Goal: Navigation & Orientation: Understand site structure

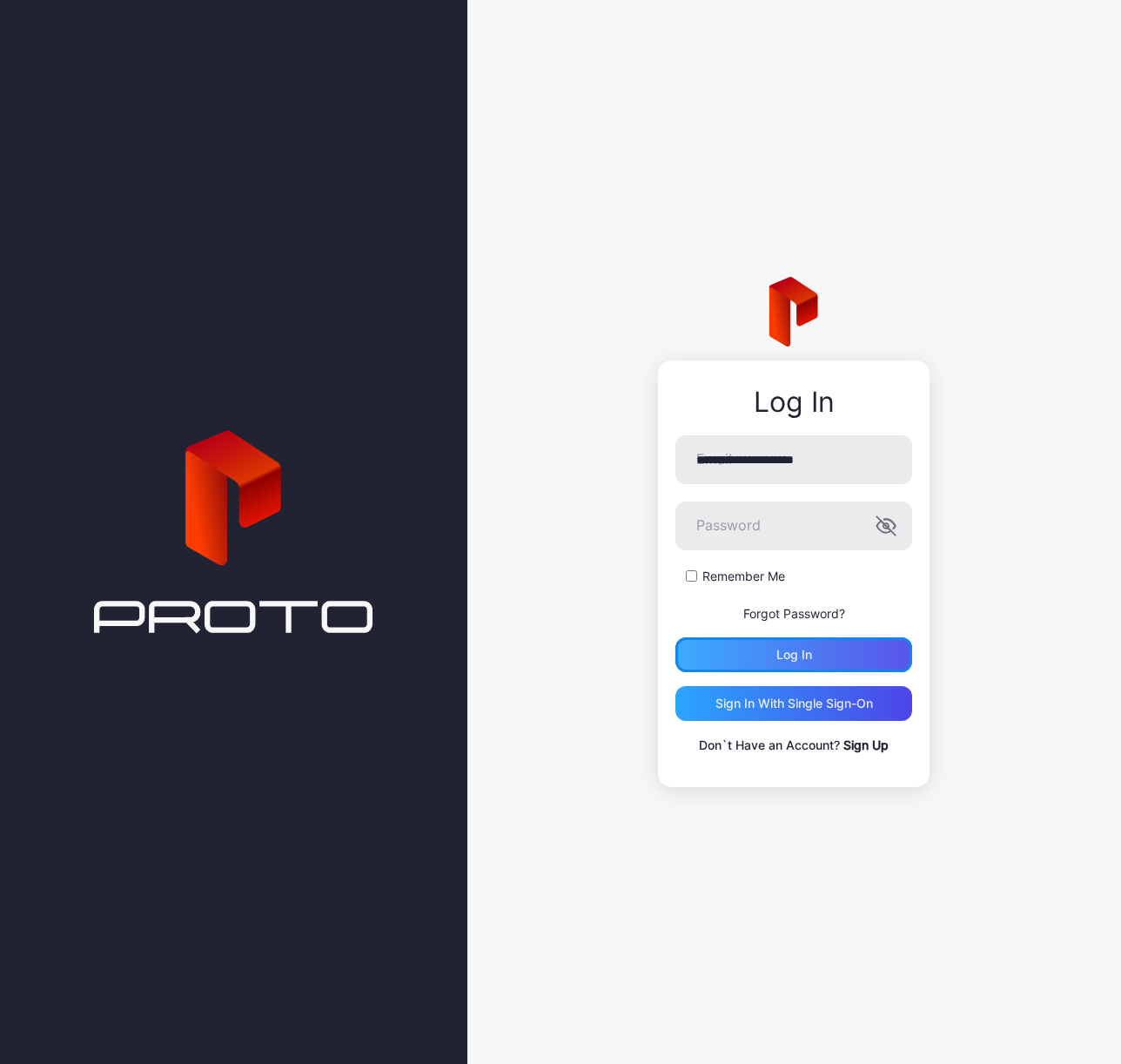
click at [804, 665] on div "Log in" at bounding box center [794, 655] width 237 height 35
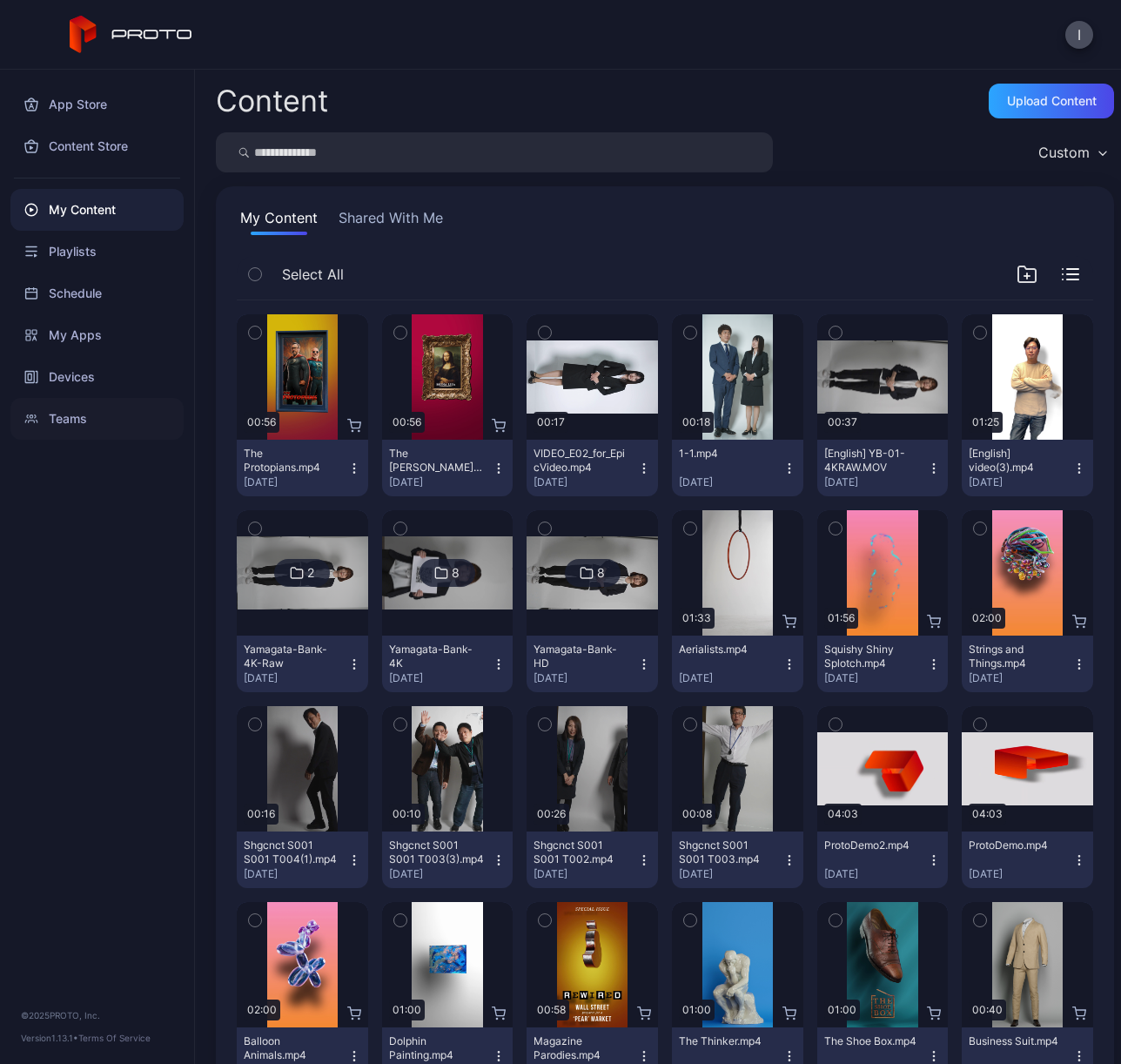
click at [66, 429] on div "Teams" at bounding box center [97, 418] width 173 height 42
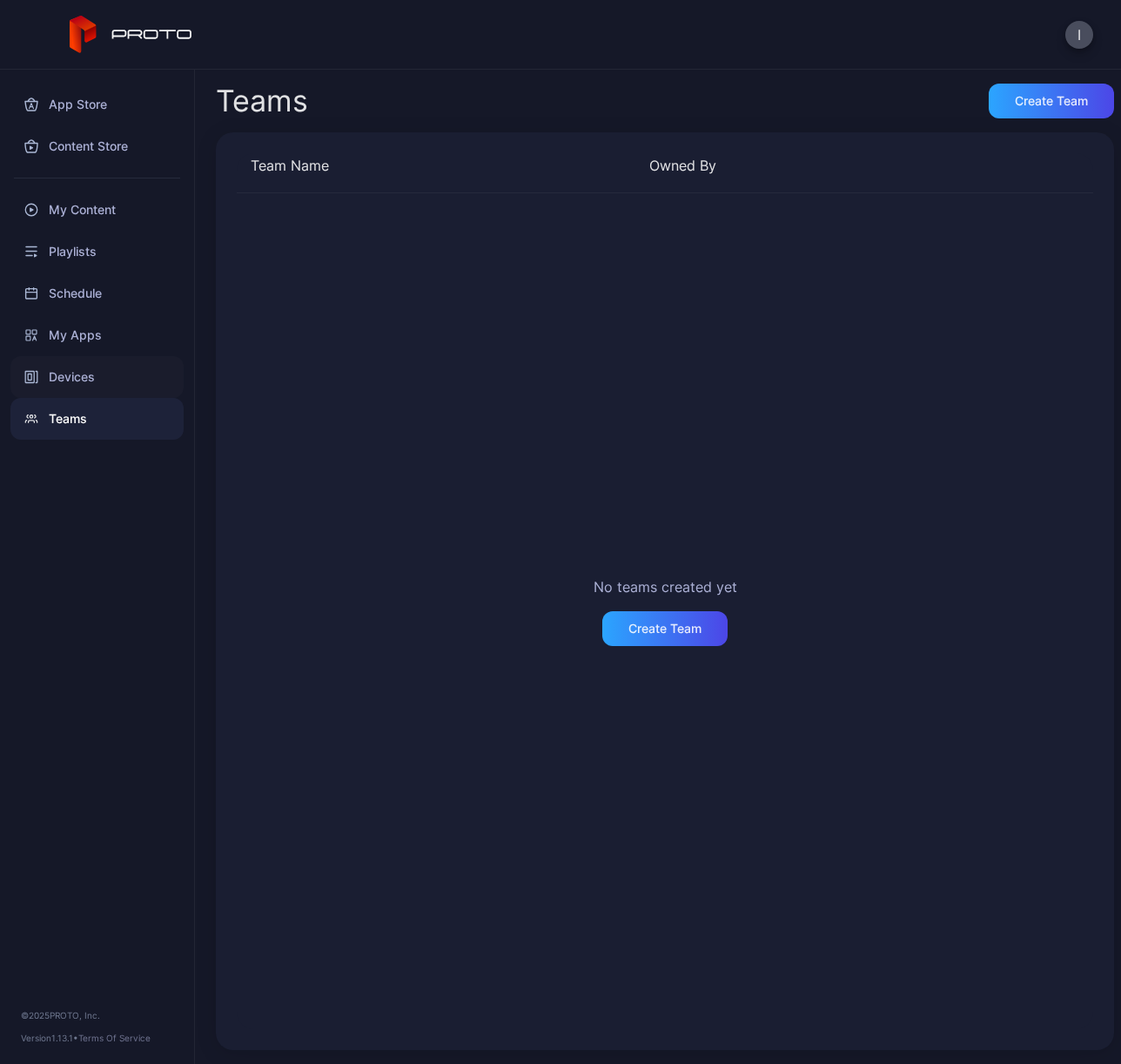
click at [76, 358] on div "Devices" at bounding box center [97, 377] width 173 height 42
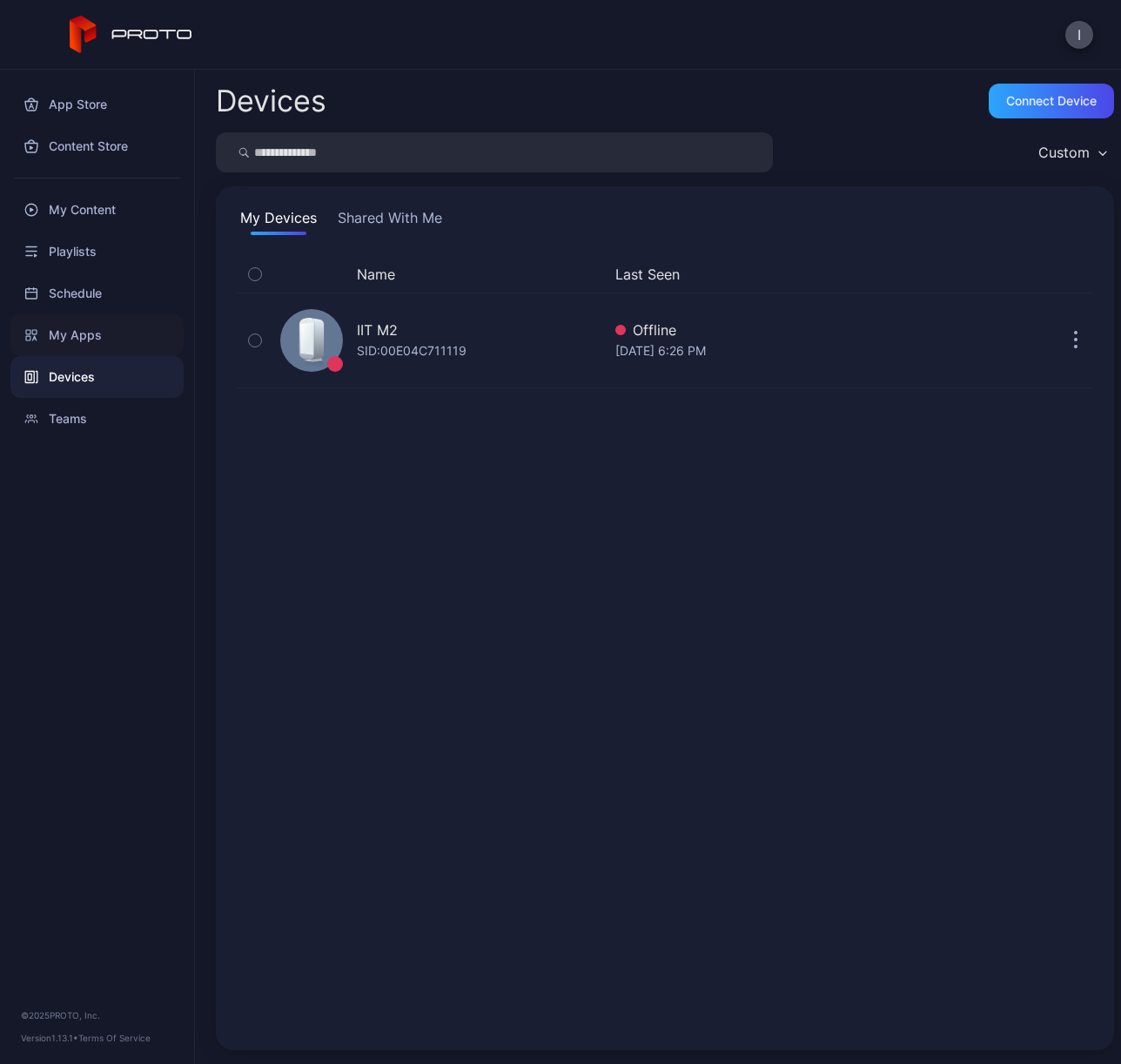
click at [72, 338] on div "My Apps" at bounding box center [97, 335] width 173 height 42
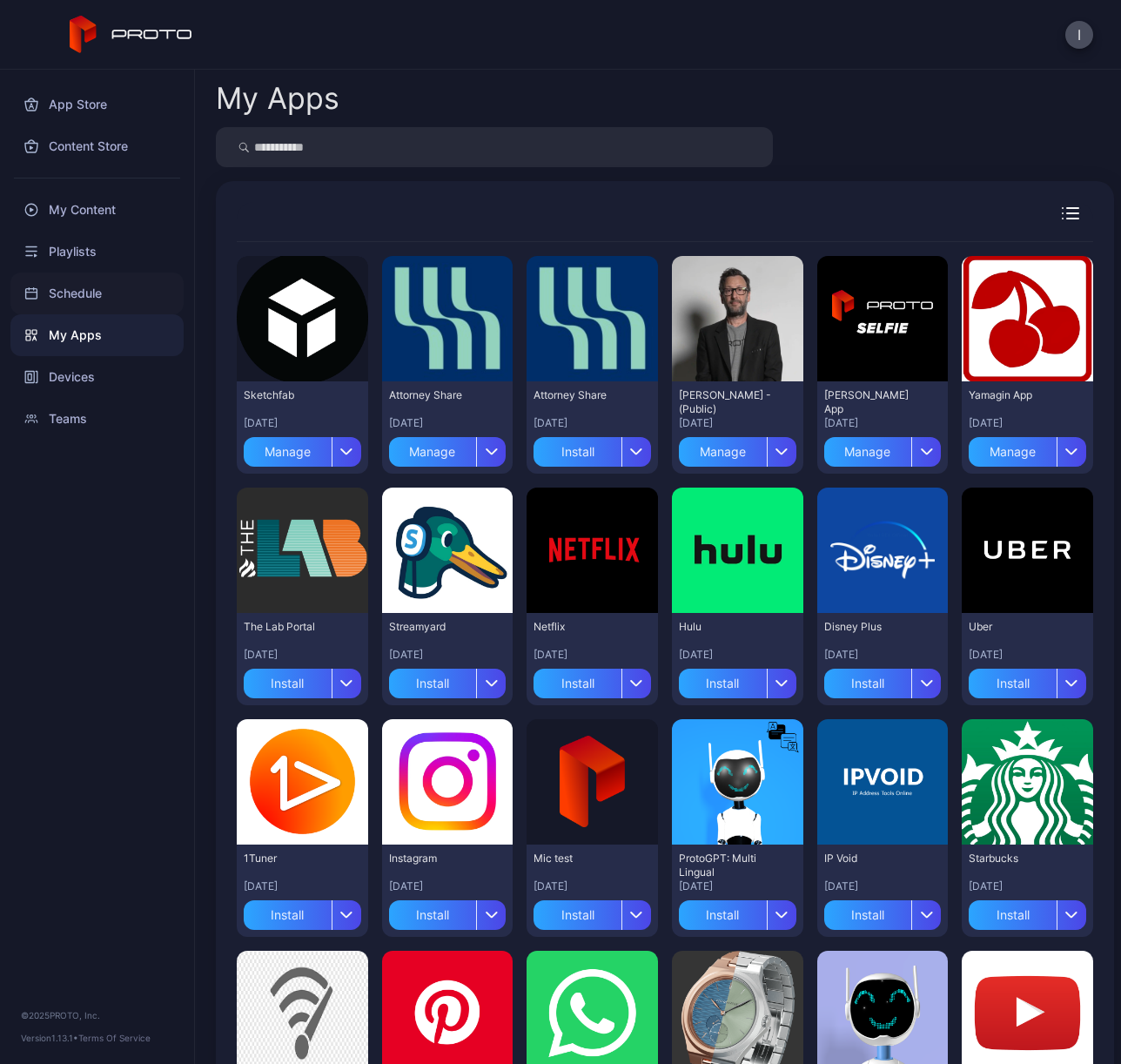
click at [52, 282] on div "Schedule" at bounding box center [97, 293] width 173 height 42
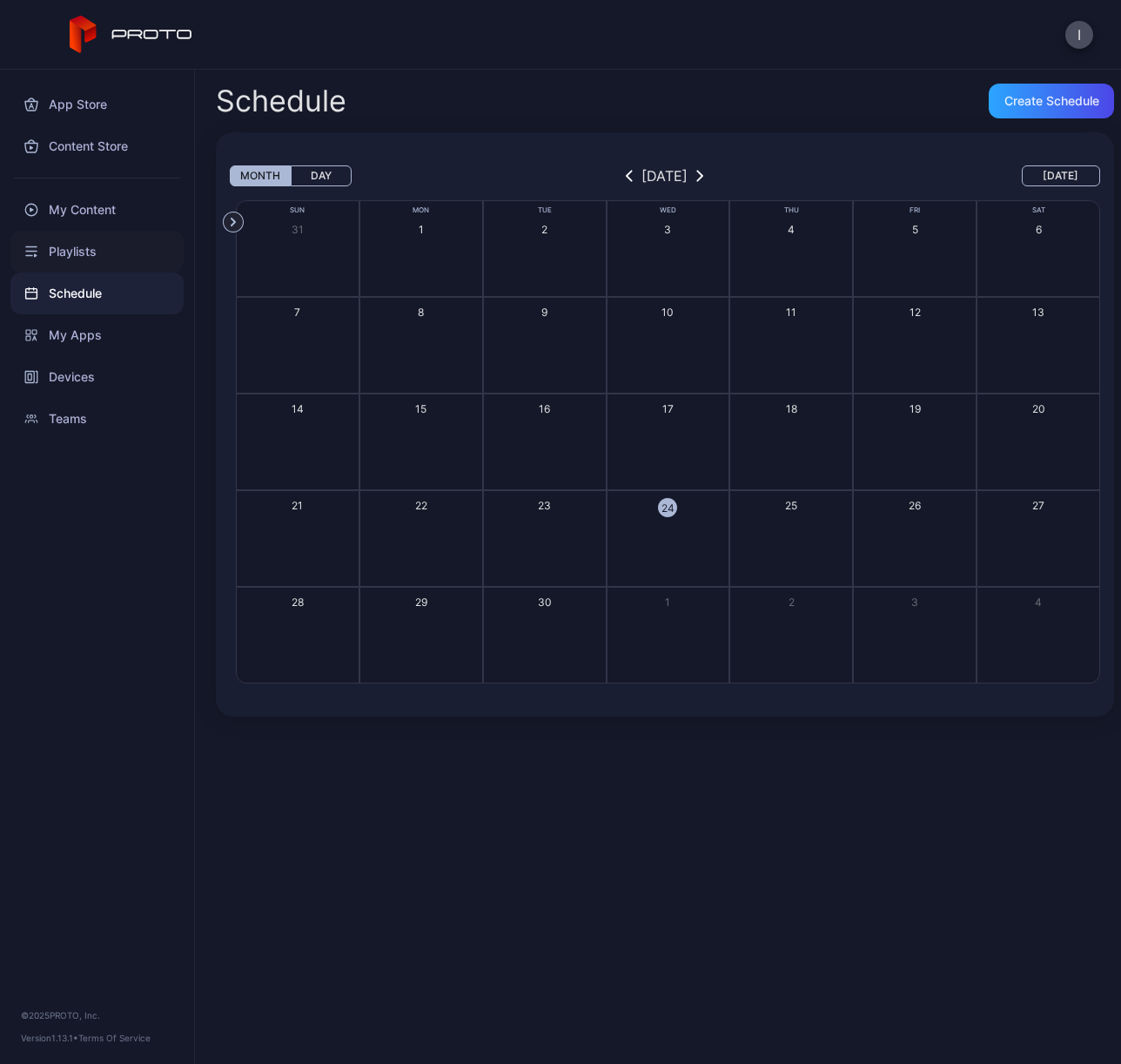
click at [64, 250] on div "Playlists" at bounding box center [97, 251] width 173 height 42
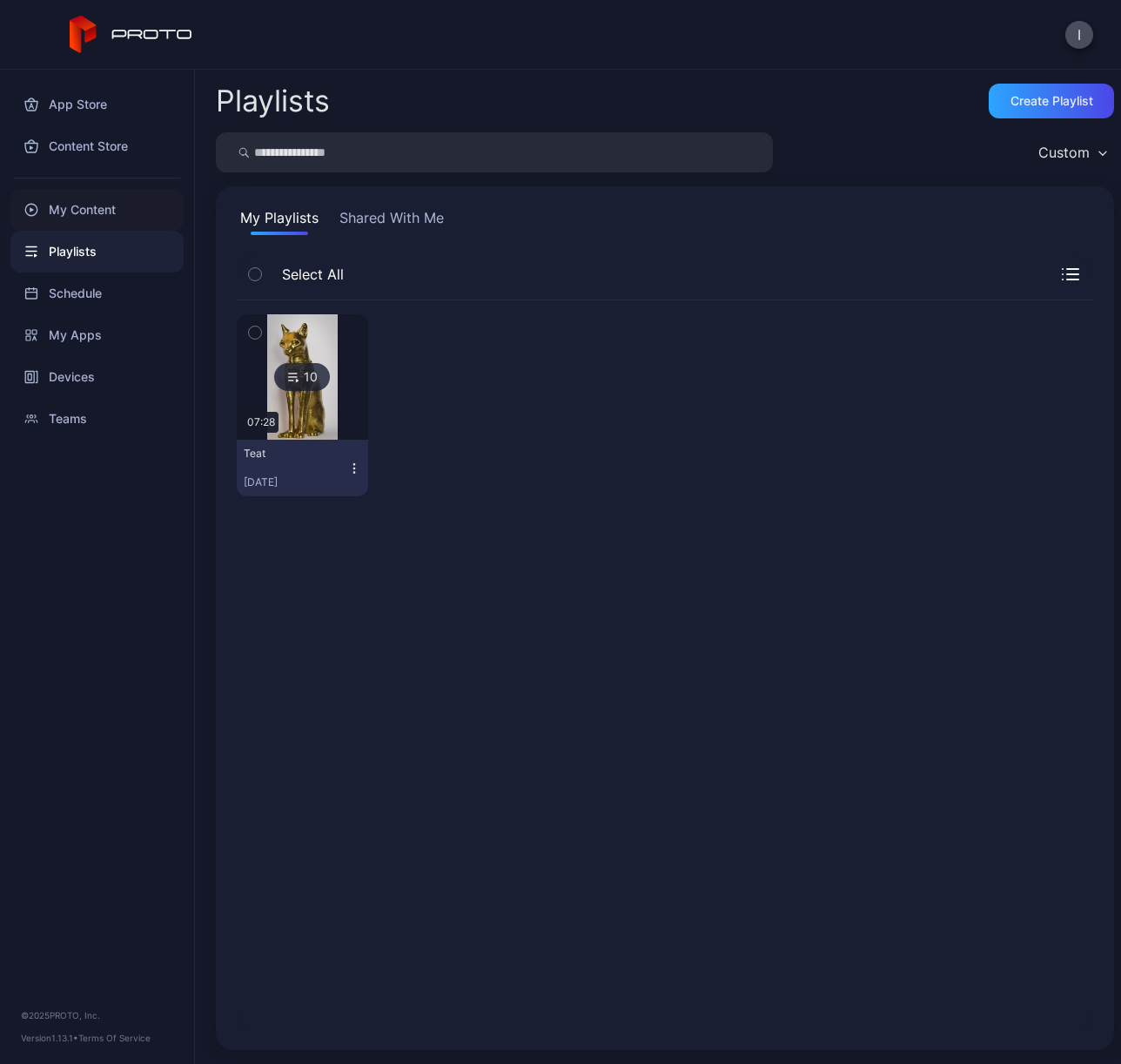
click at [65, 212] on div "My Content" at bounding box center [97, 209] width 173 height 42
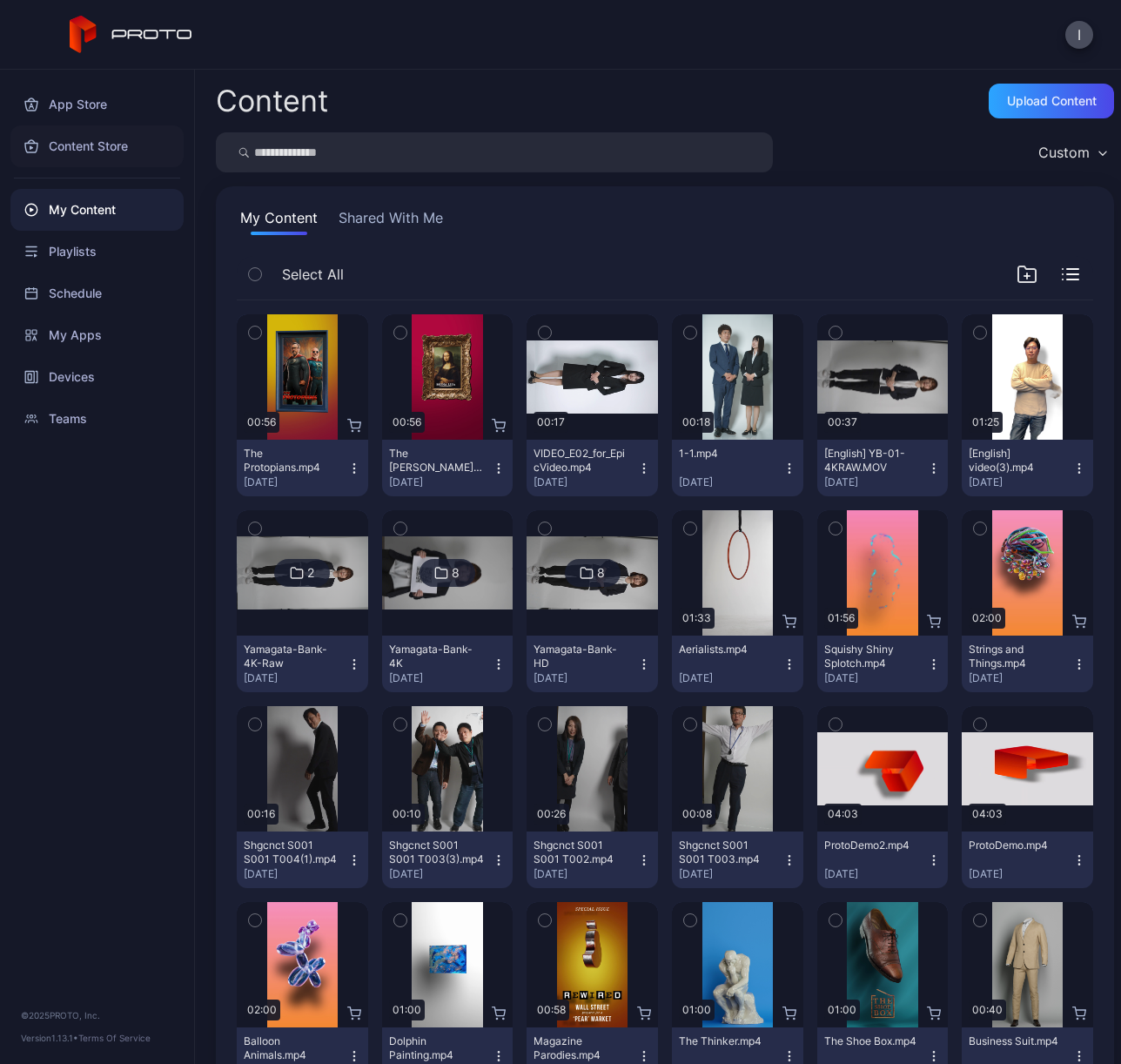
click at [75, 153] on div "Content Store" at bounding box center [97, 145] width 173 height 42
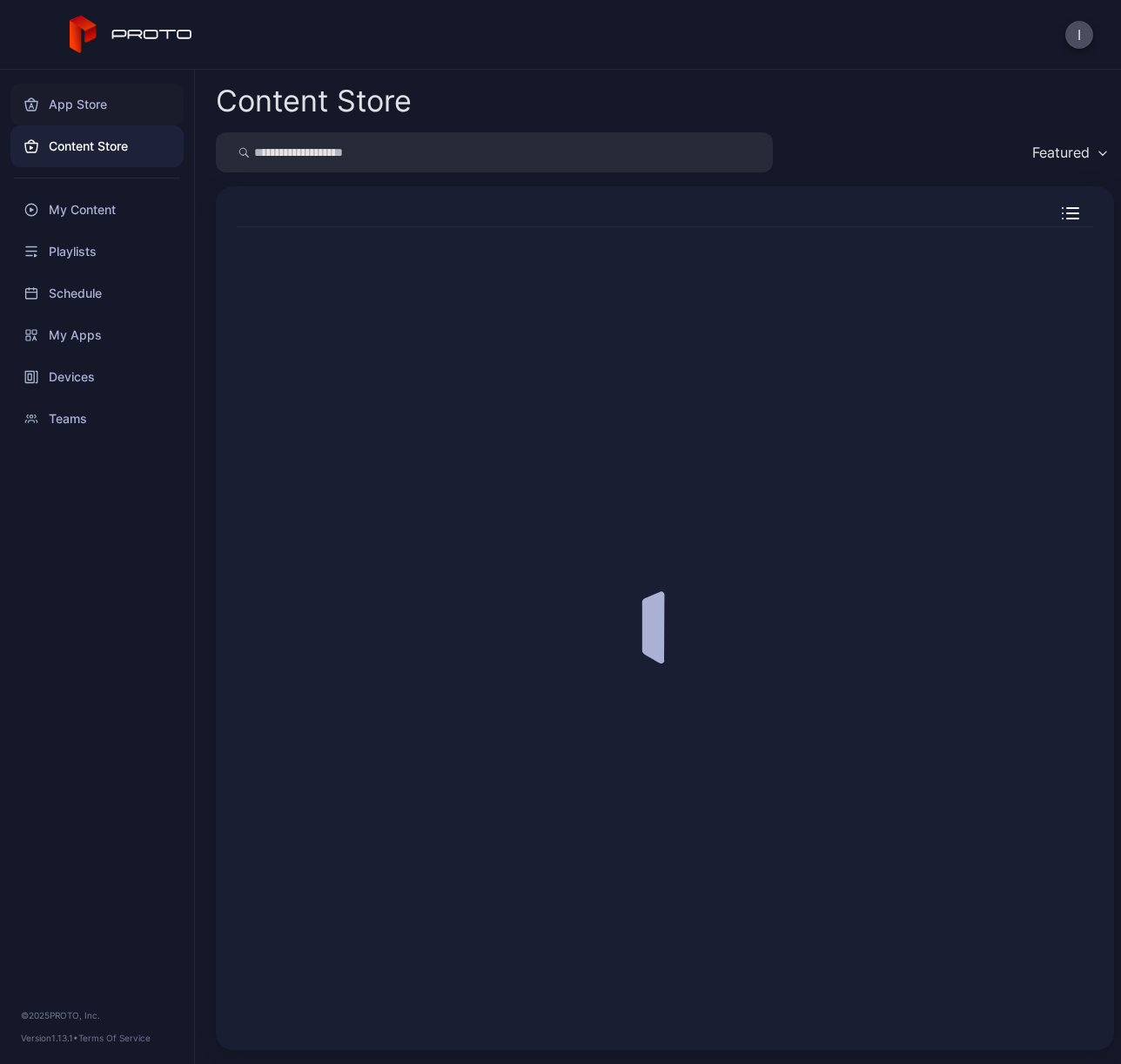
click at [77, 103] on div "App Store" at bounding box center [97, 104] width 173 height 42
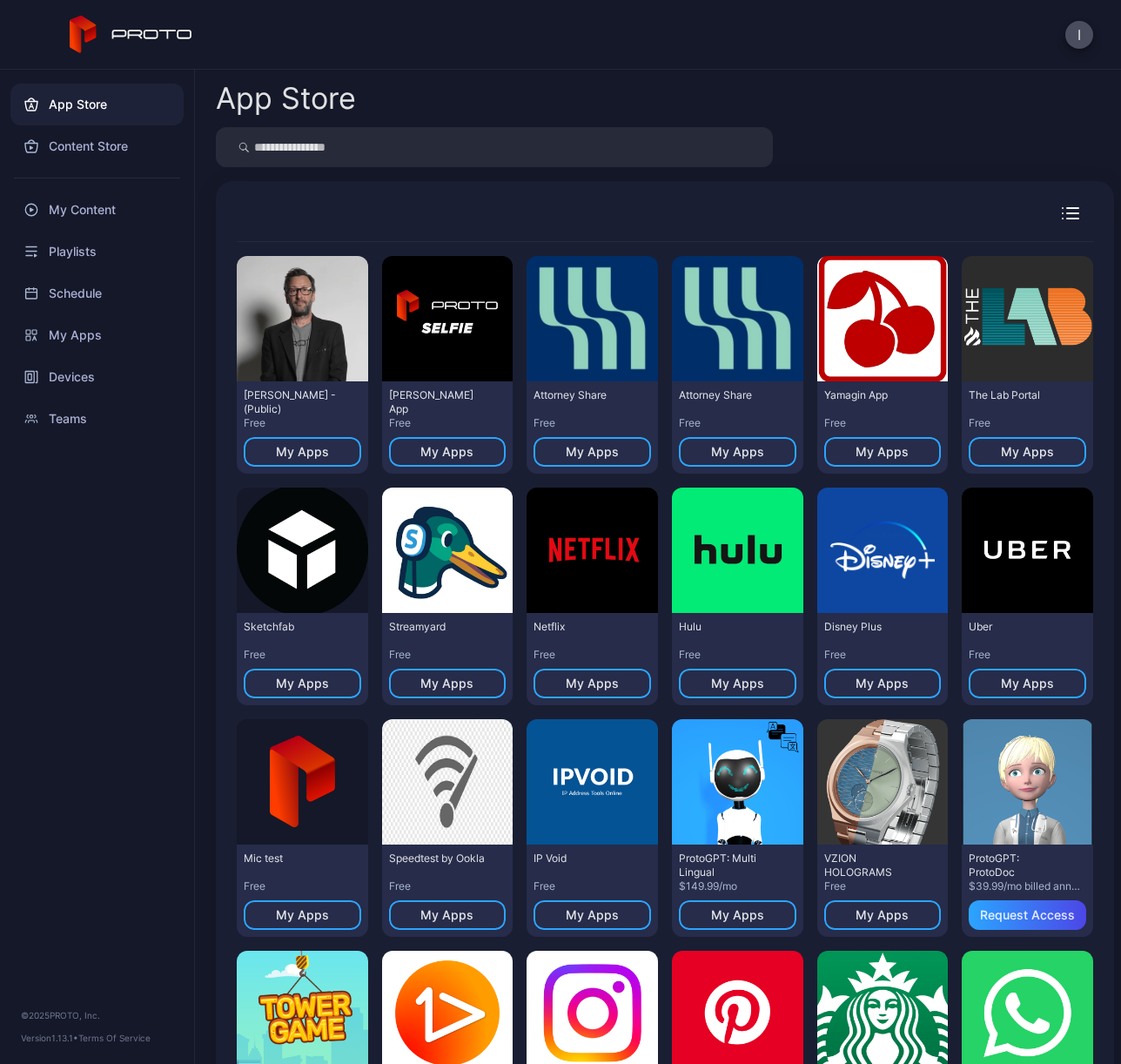
click at [124, 33] on icon at bounding box center [131, 34] width 124 height 38
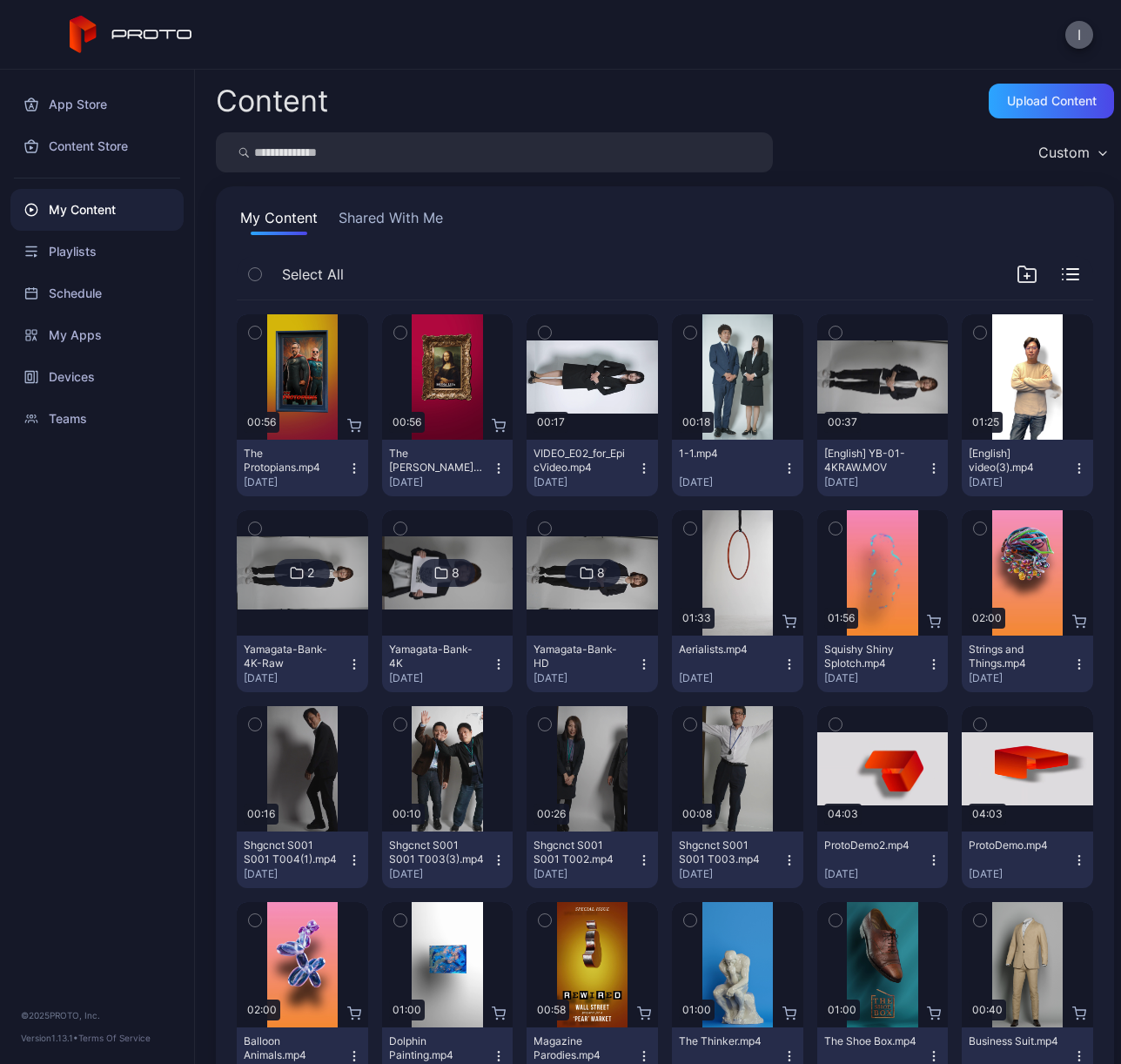
click at [1089, 36] on button "I" at bounding box center [1079, 34] width 28 height 28
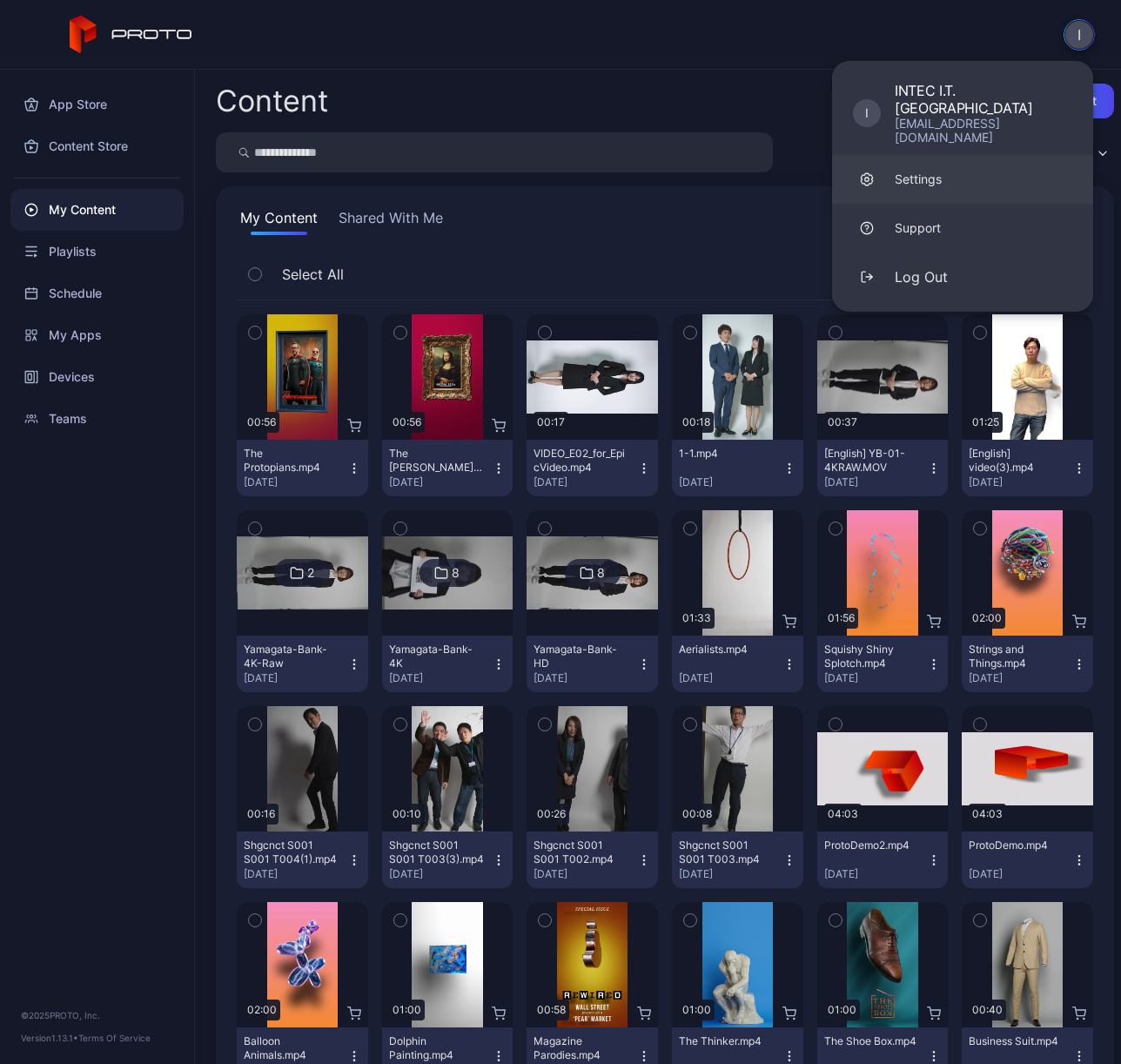
click at [936, 171] on div "Settings" at bounding box center [919, 180] width 47 height 18
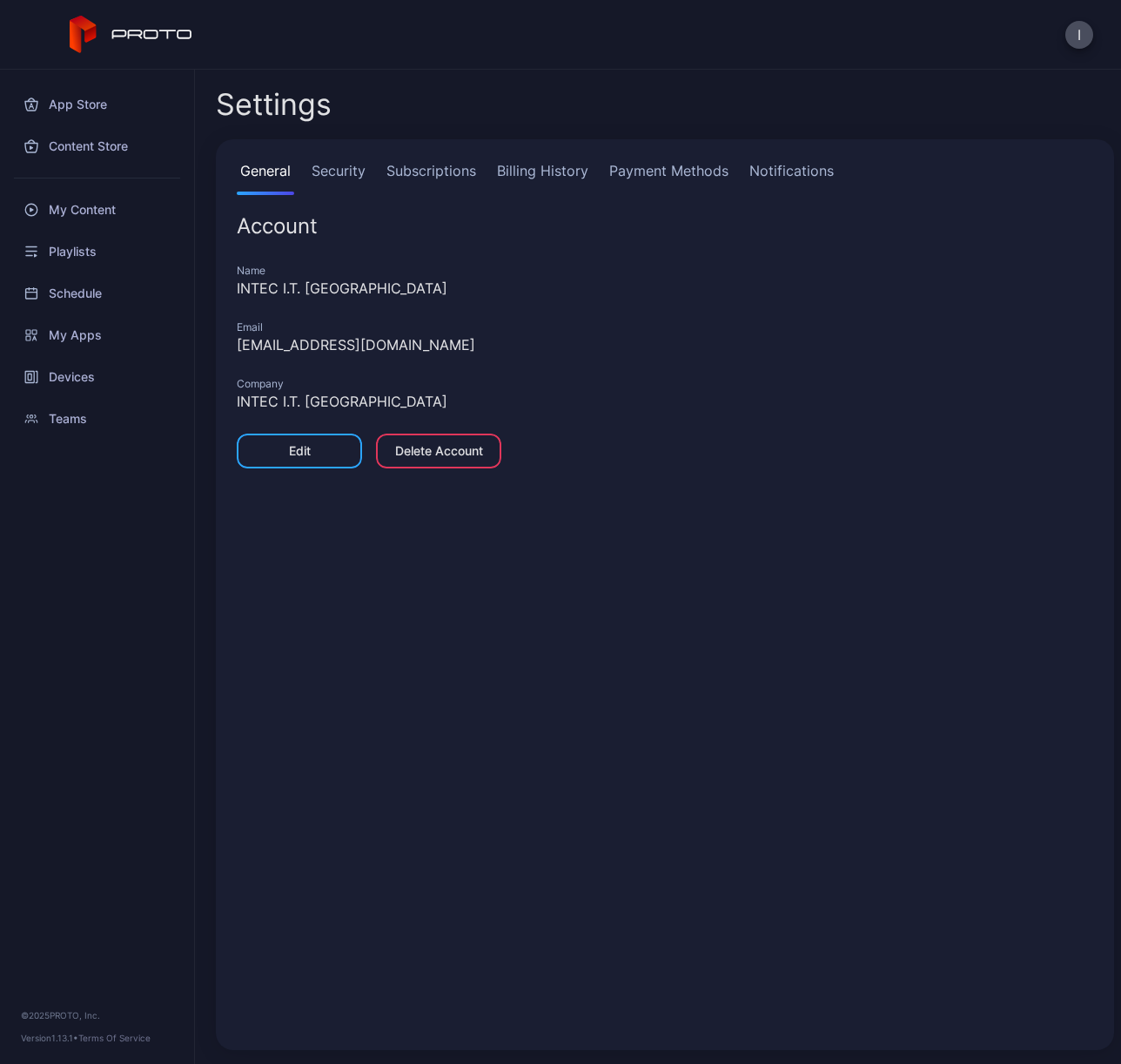
click at [329, 181] on link "Security" at bounding box center [339, 178] width 61 height 35
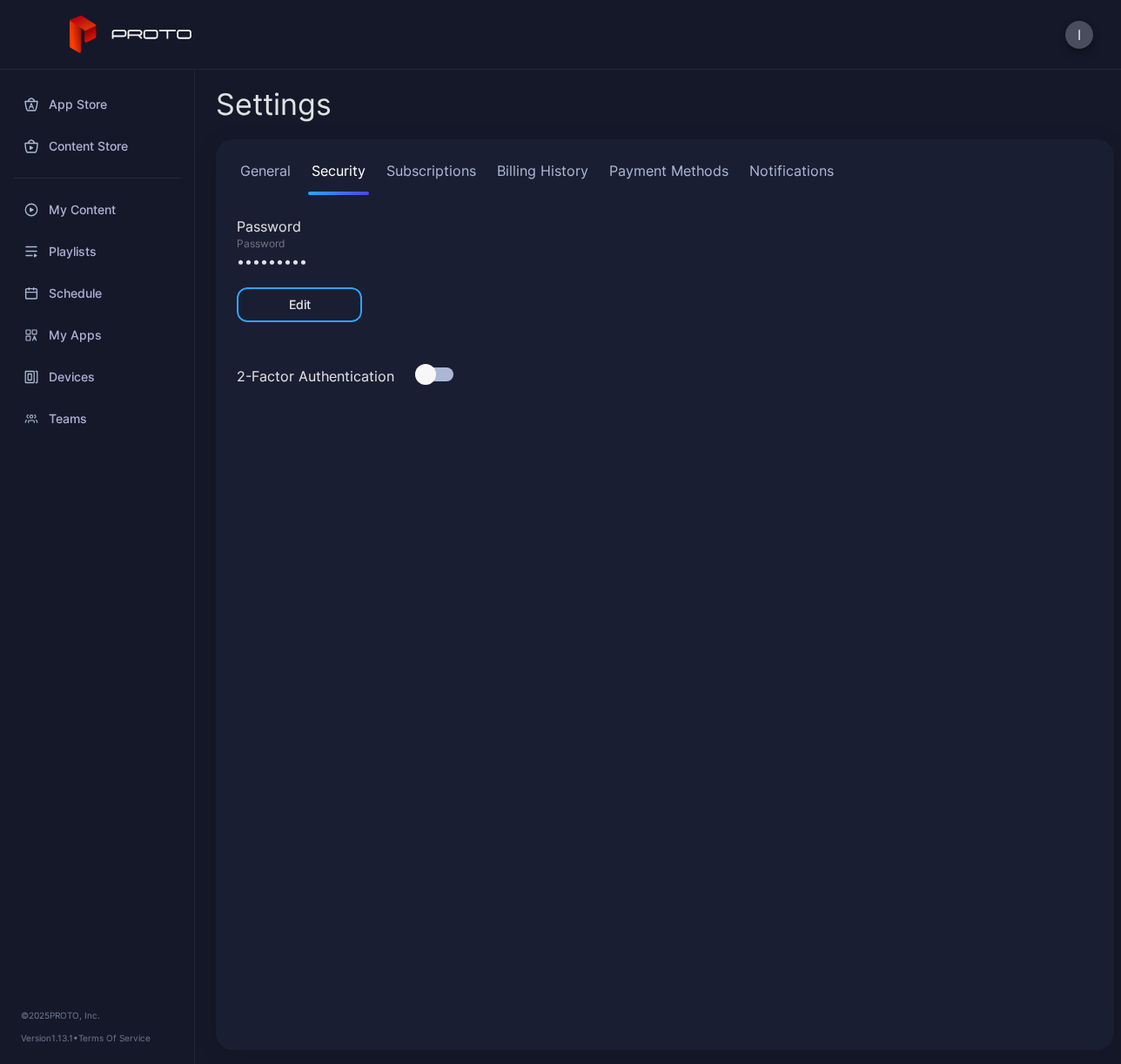
click at [453, 165] on link "Subscriptions" at bounding box center [431, 178] width 97 height 35
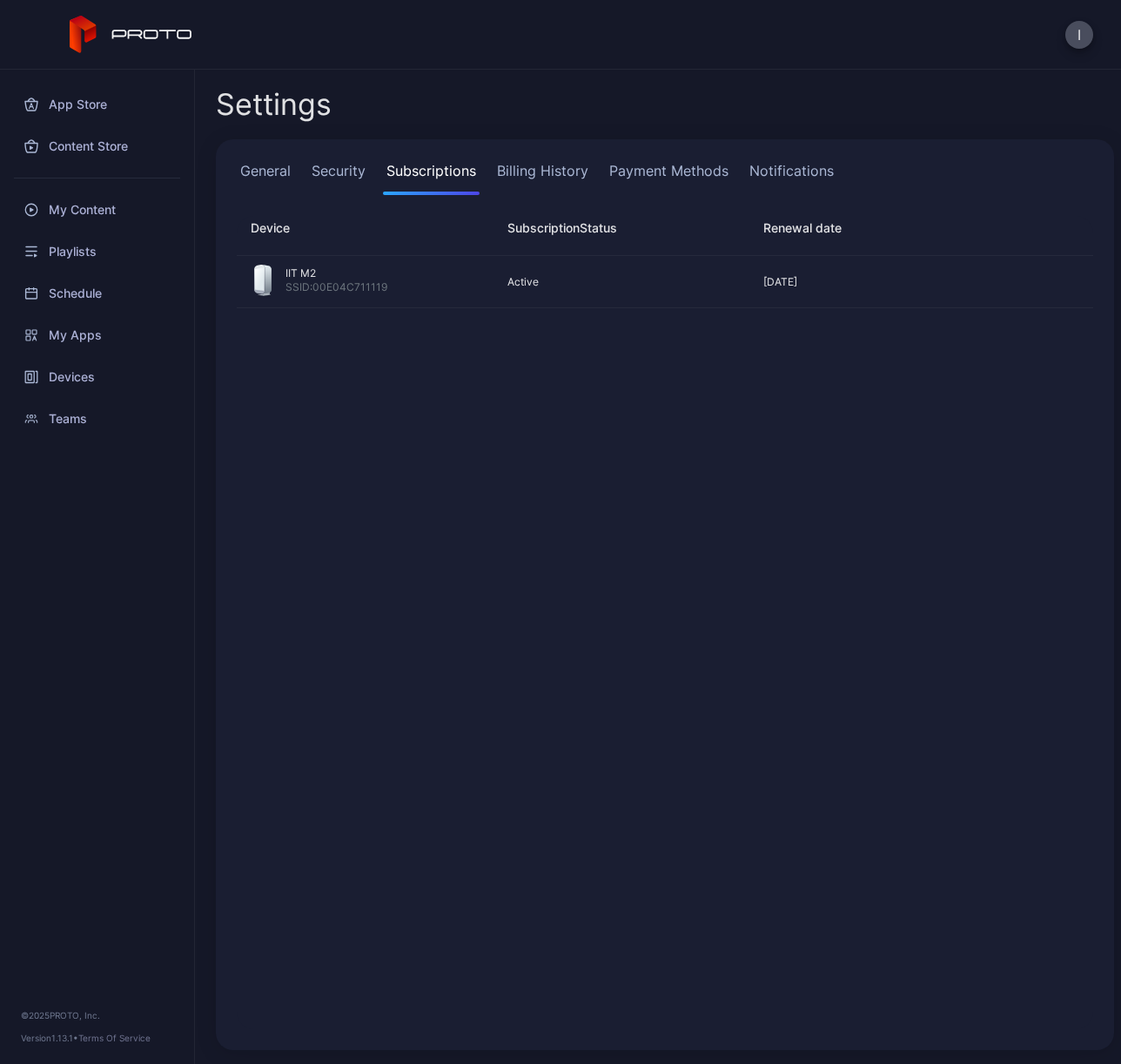
click at [539, 164] on link "Billing History" at bounding box center [543, 178] width 99 height 35
click at [641, 166] on link "Payment Methods" at bounding box center [669, 178] width 126 height 35
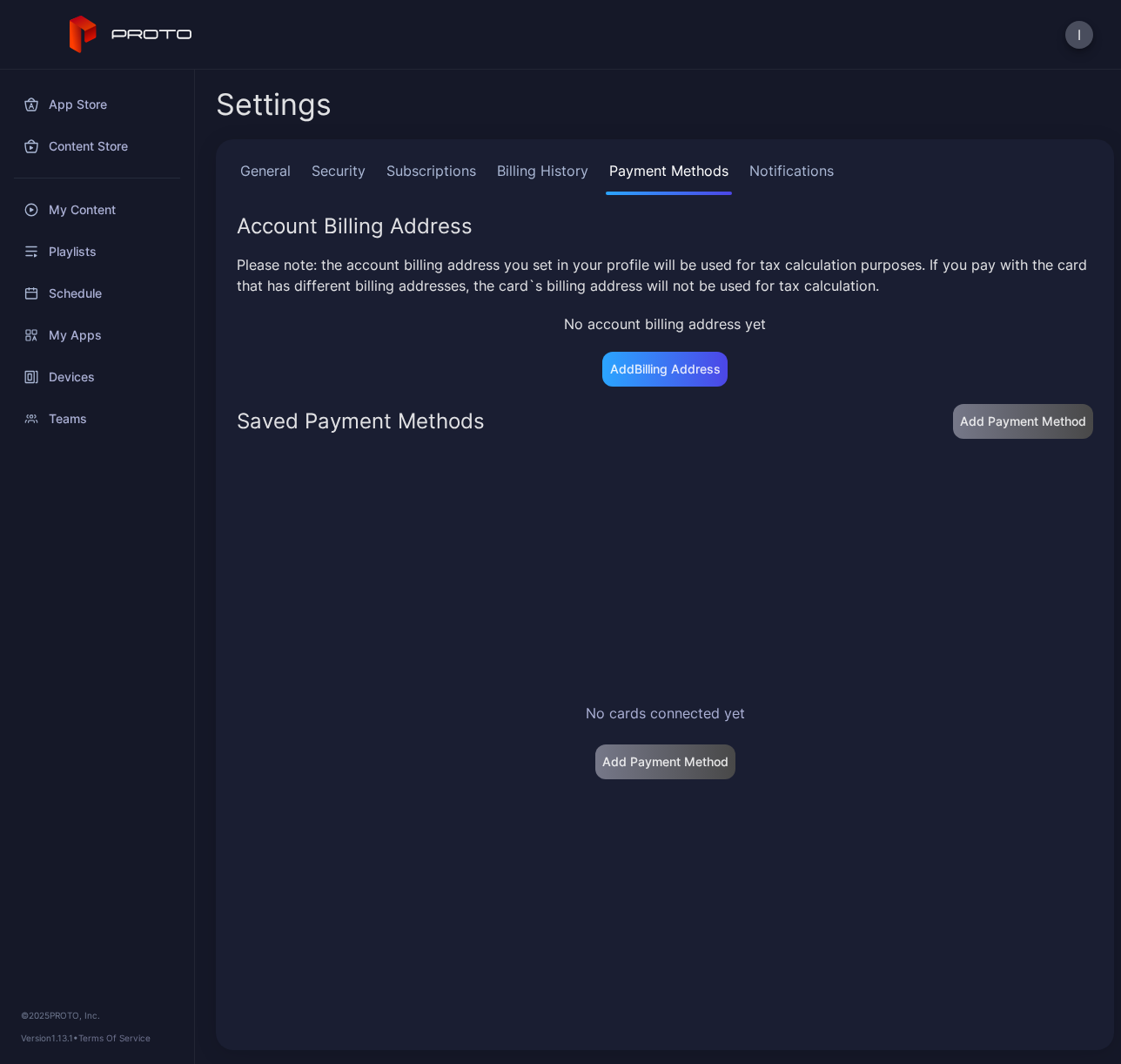
click at [808, 163] on link "Notifications" at bounding box center [792, 178] width 92 height 35
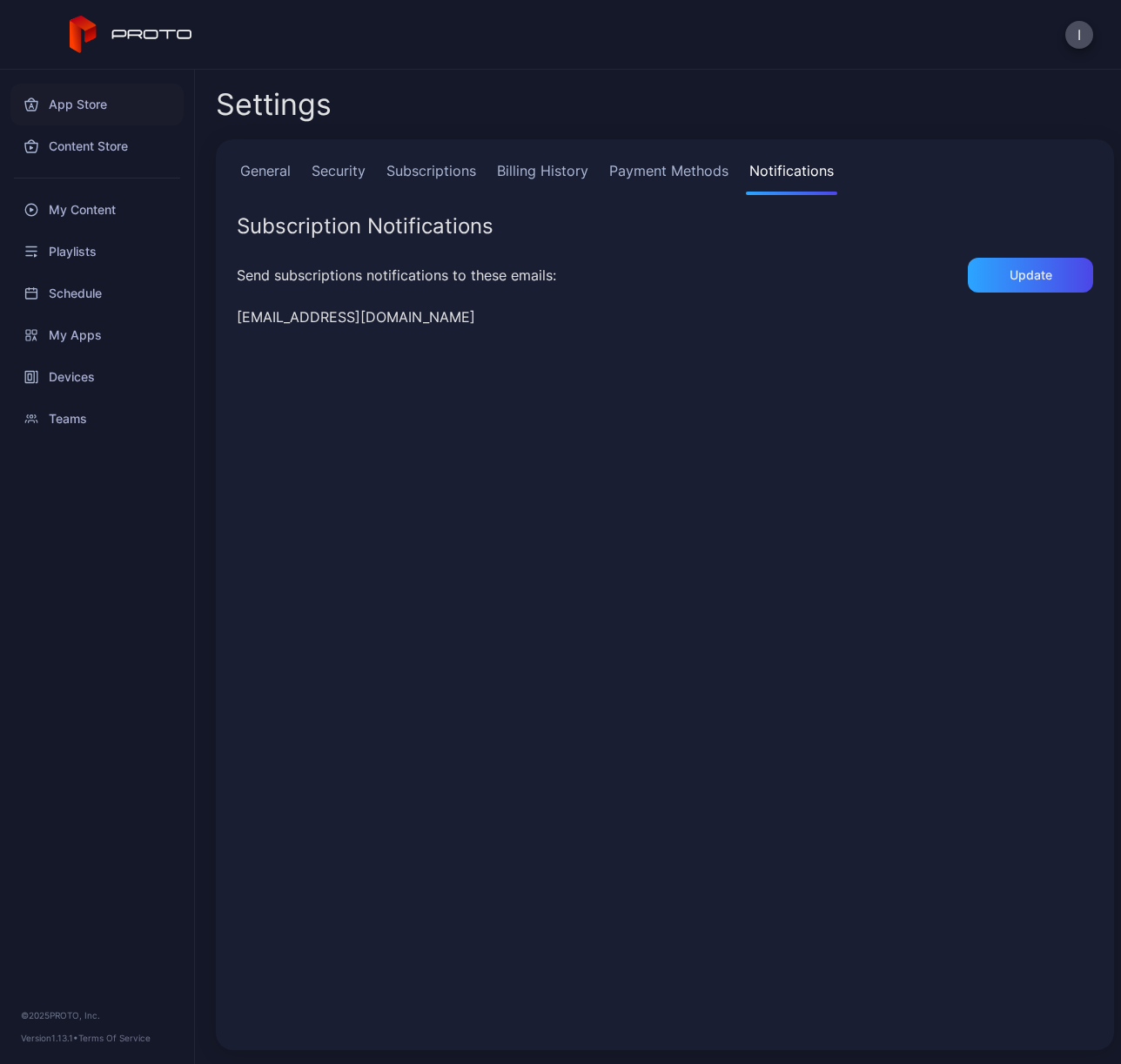
click at [76, 116] on div "App Store" at bounding box center [97, 104] width 173 height 42
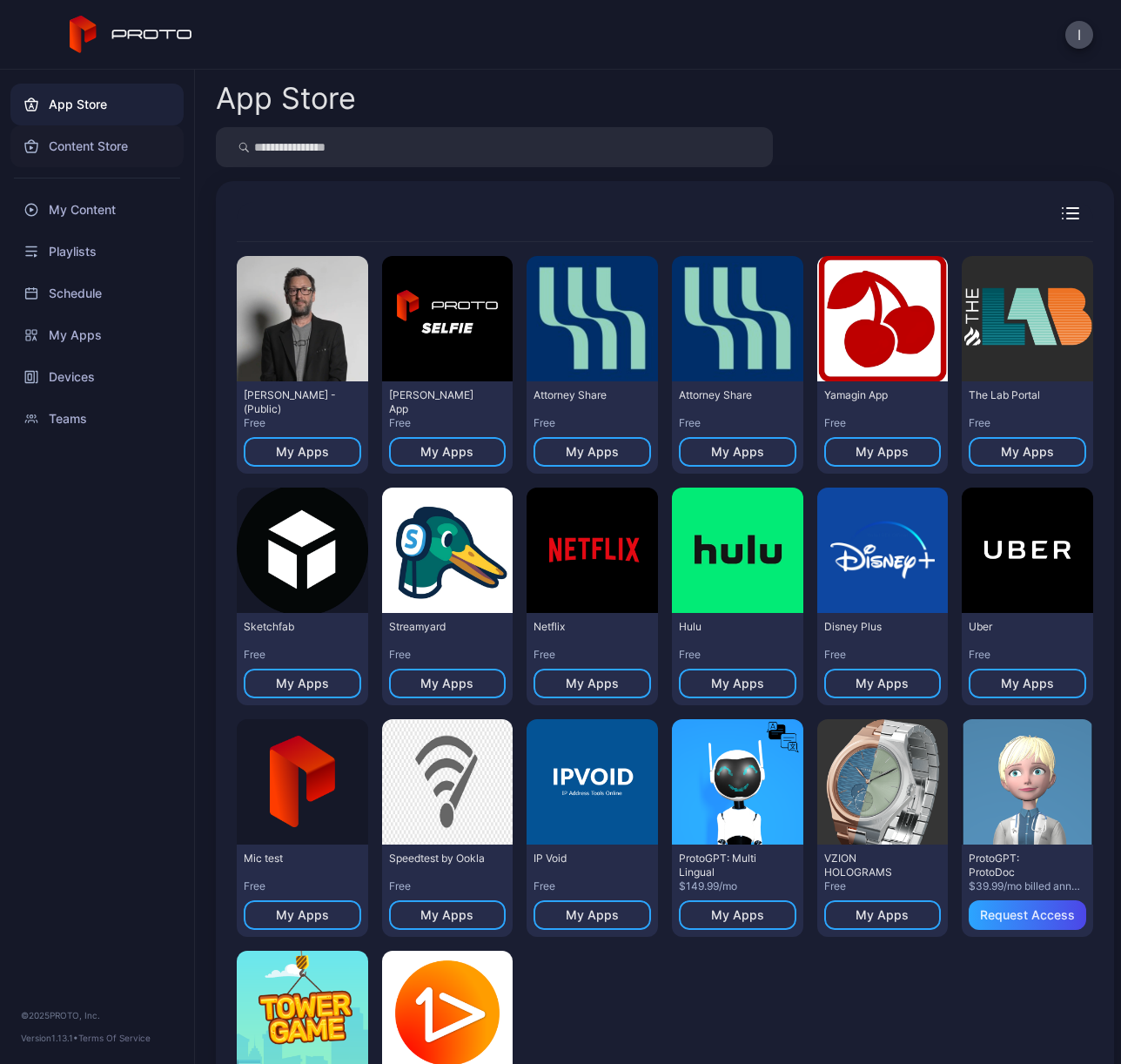
click at [81, 161] on div "Content Store" at bounding box center [97, 145] width 173 height 42
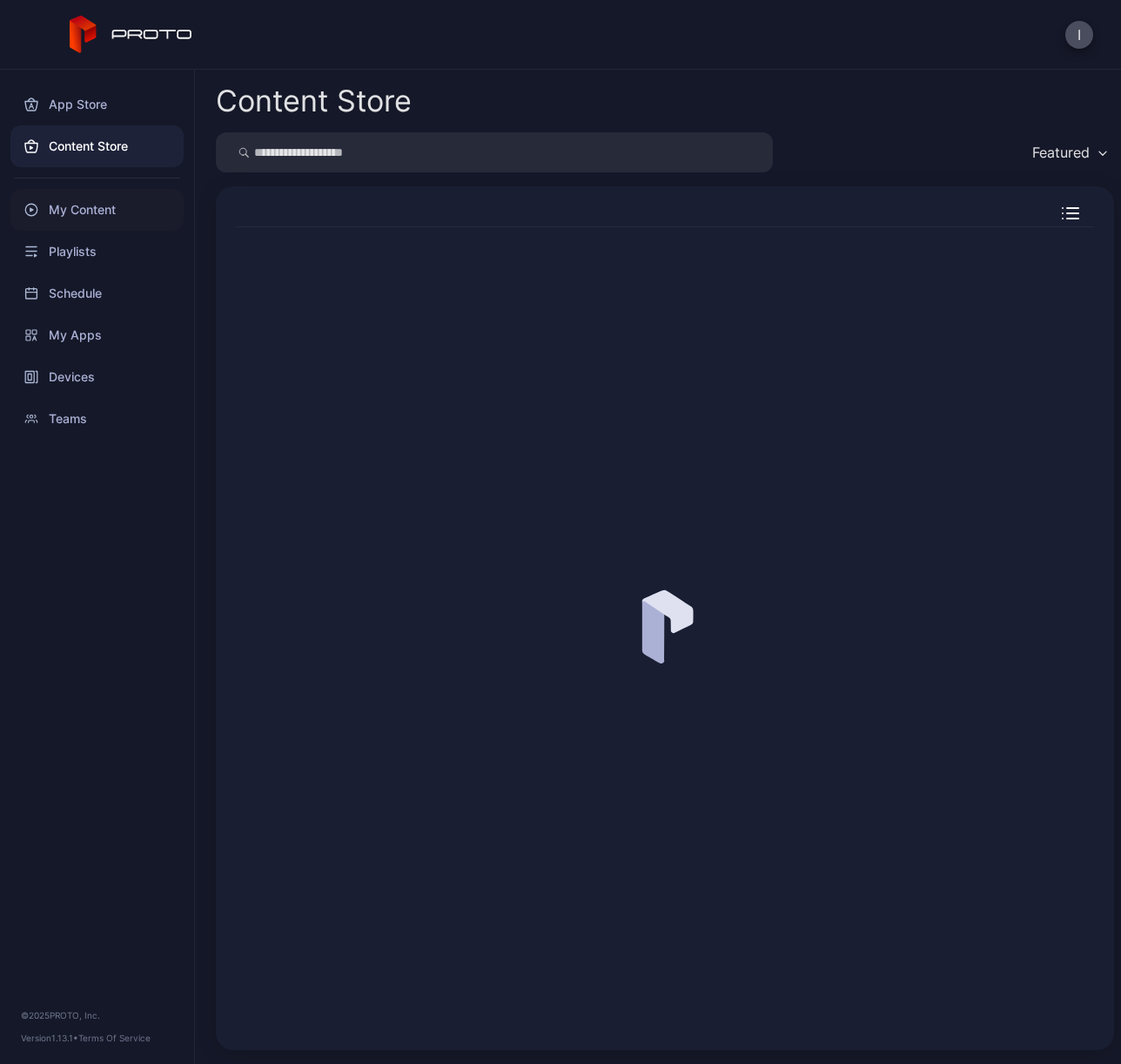
click at [85, 205] on div "My Content" at bounding box center [97, 209] width 173 height 42
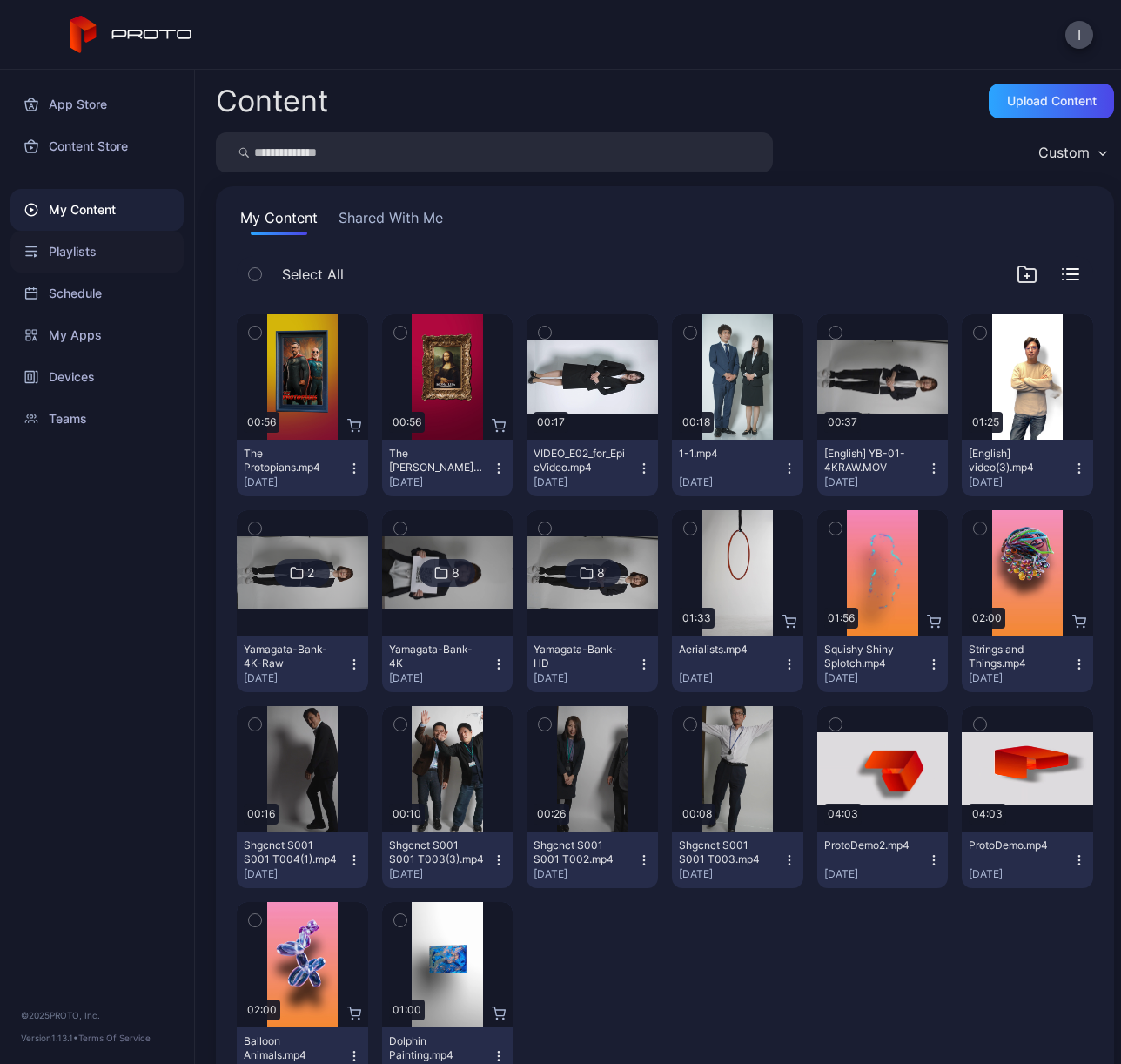
click at [84, 249] on div "Playlists" at bounding box center [97, 251] width 173 height 42
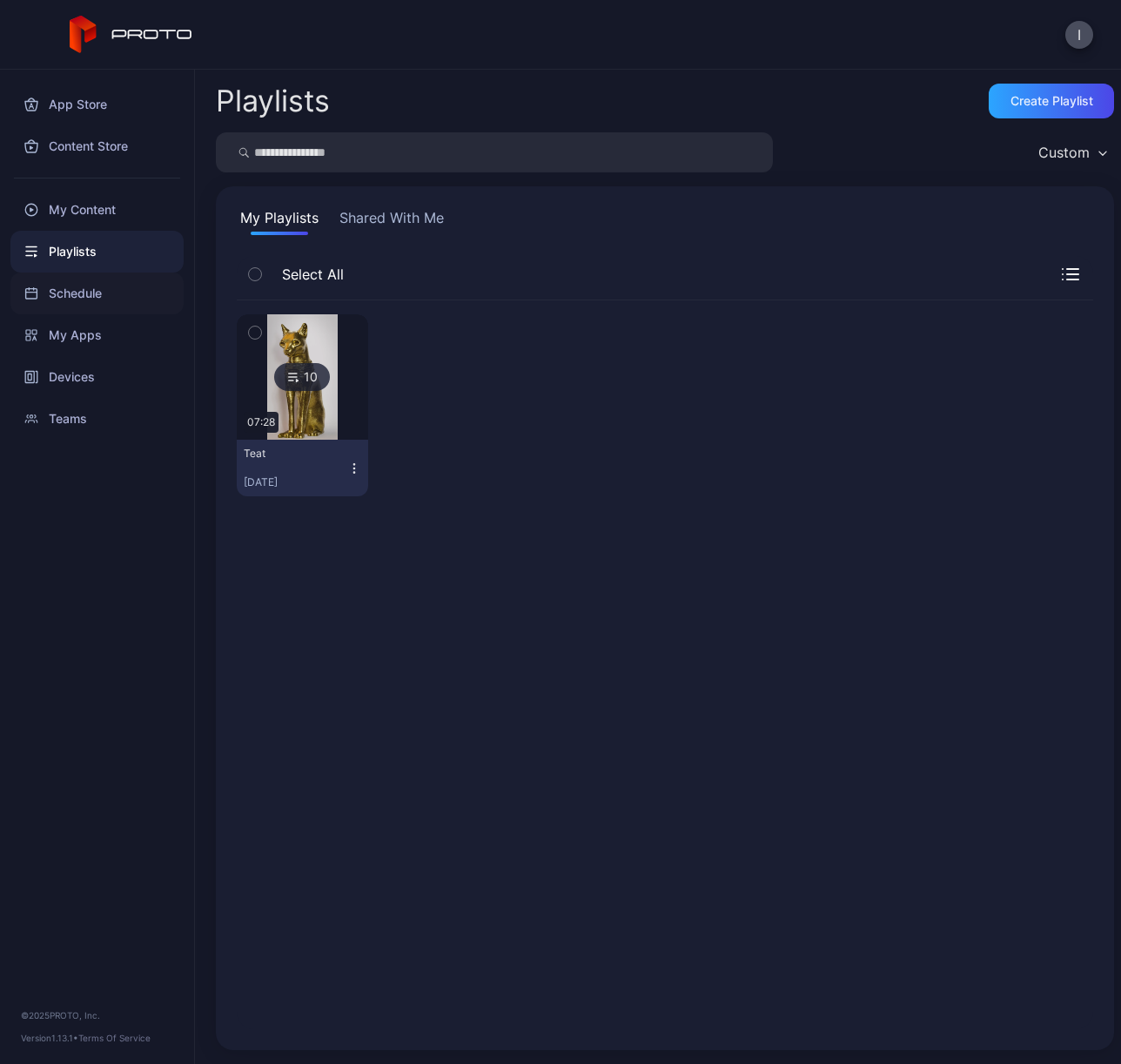
click at [77, 276] on div "Schedule" at bounding box center [97, 293] width 173 height 42
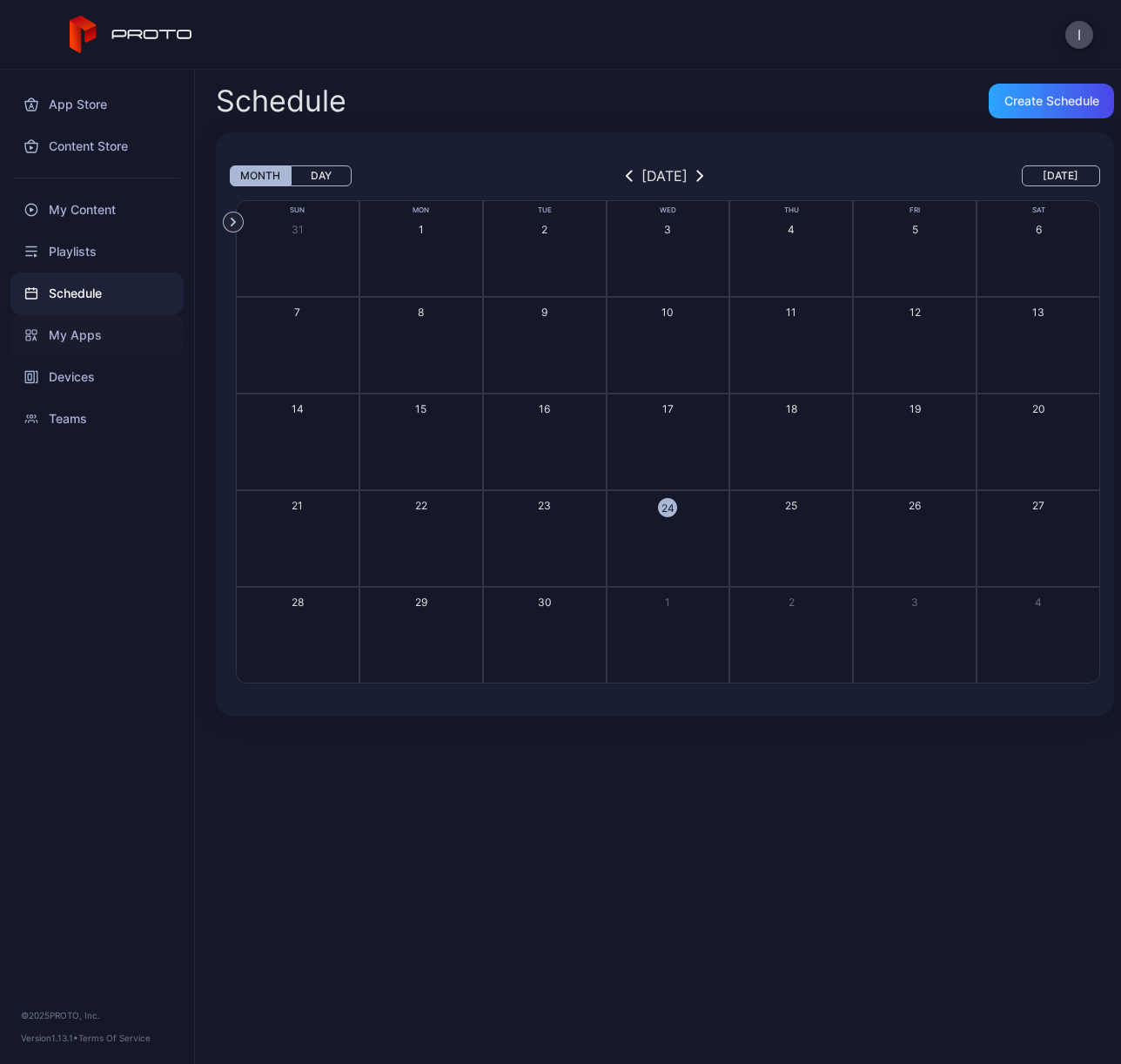
click at [69, 347] on div "My Apps" at bounding box center [97, 335] width 173 height 42
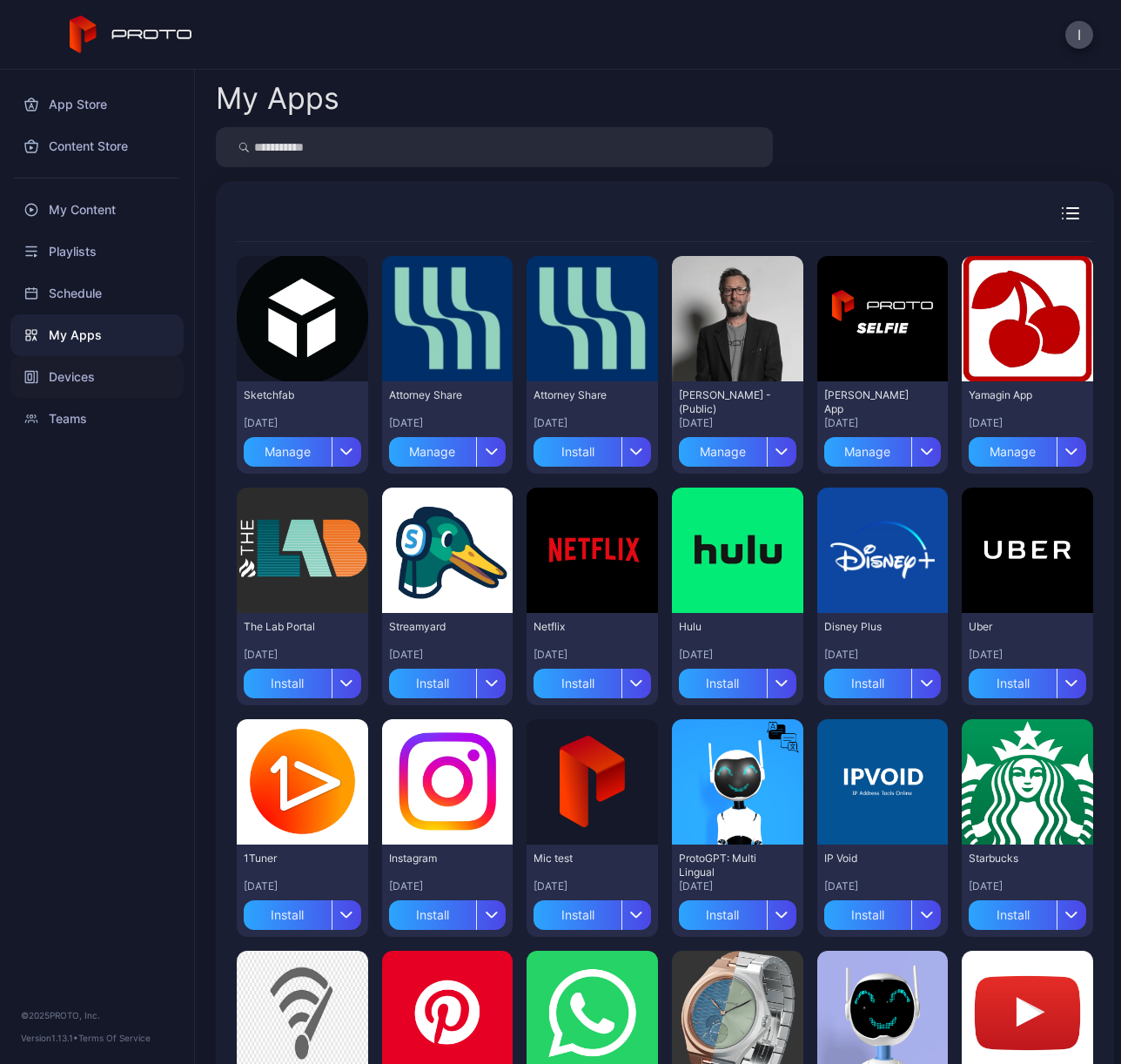
click at [68, 374] on div "Devices" at bounding box center [97, 377] width 173 height 42
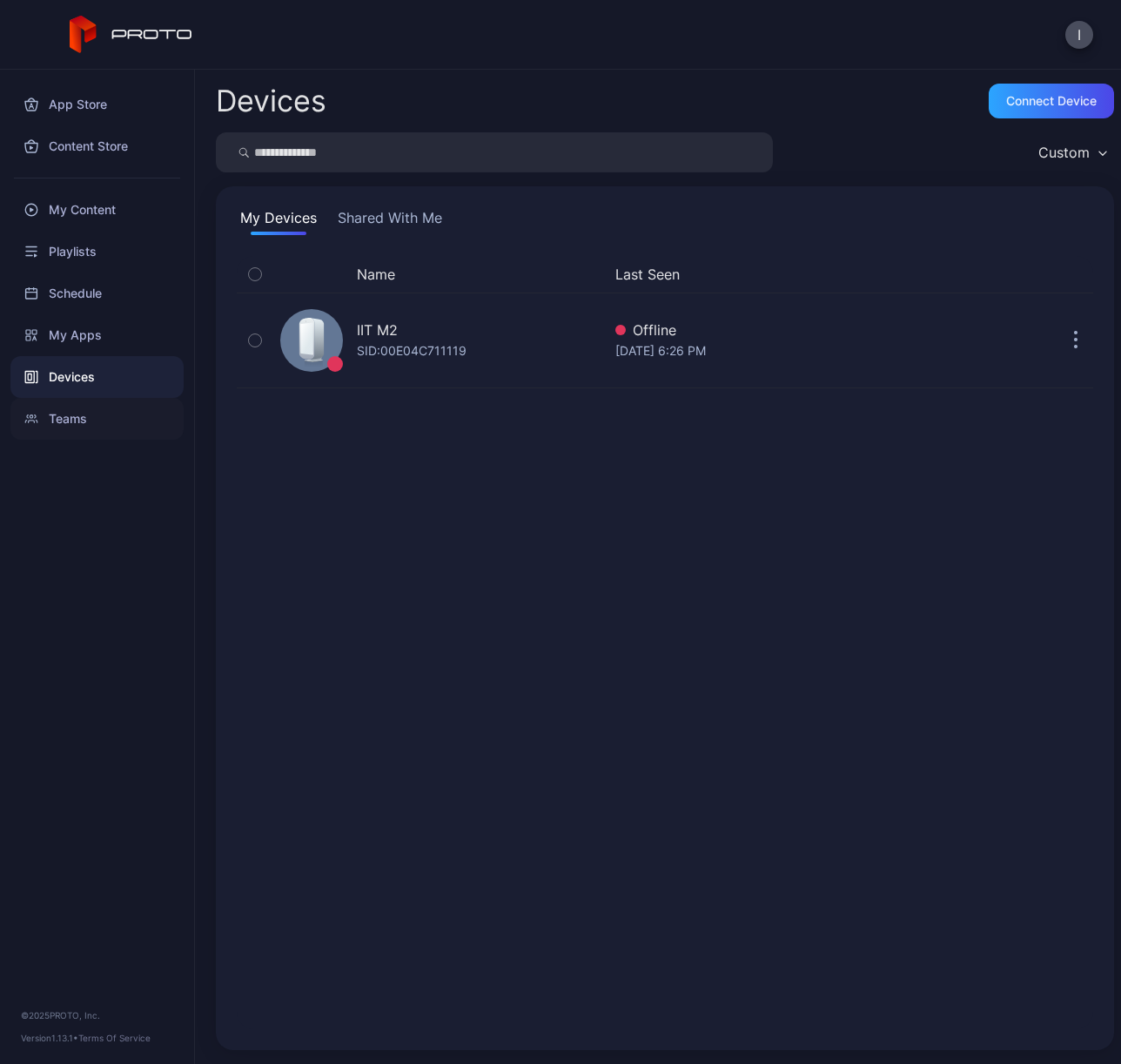
click at [61, 417] on div "Teams" at bounding box center [97, 418] width 173 height 42
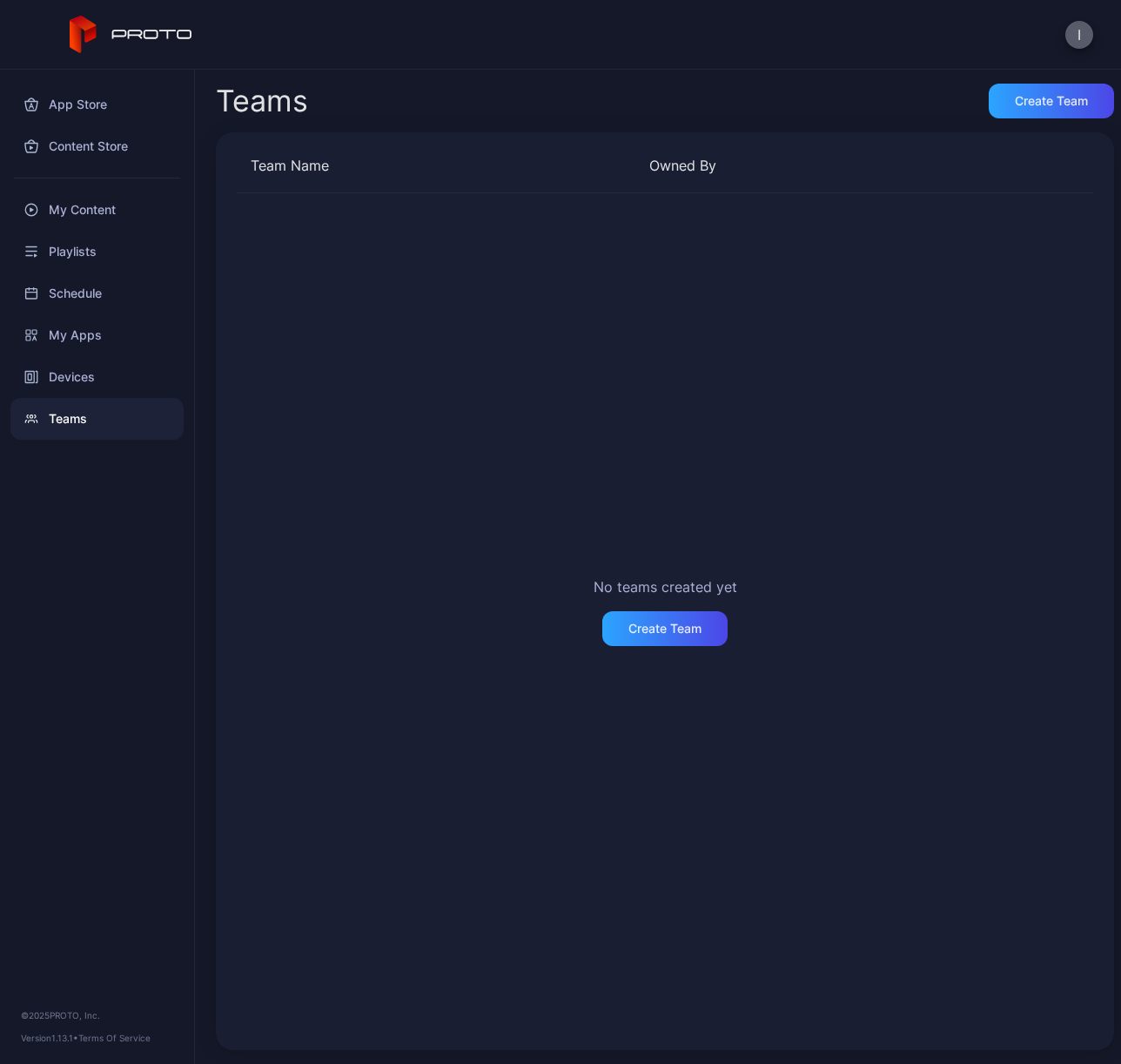
click at [1091, 31] on button "I" at bounding box center [1079, 34] width 28 height 28
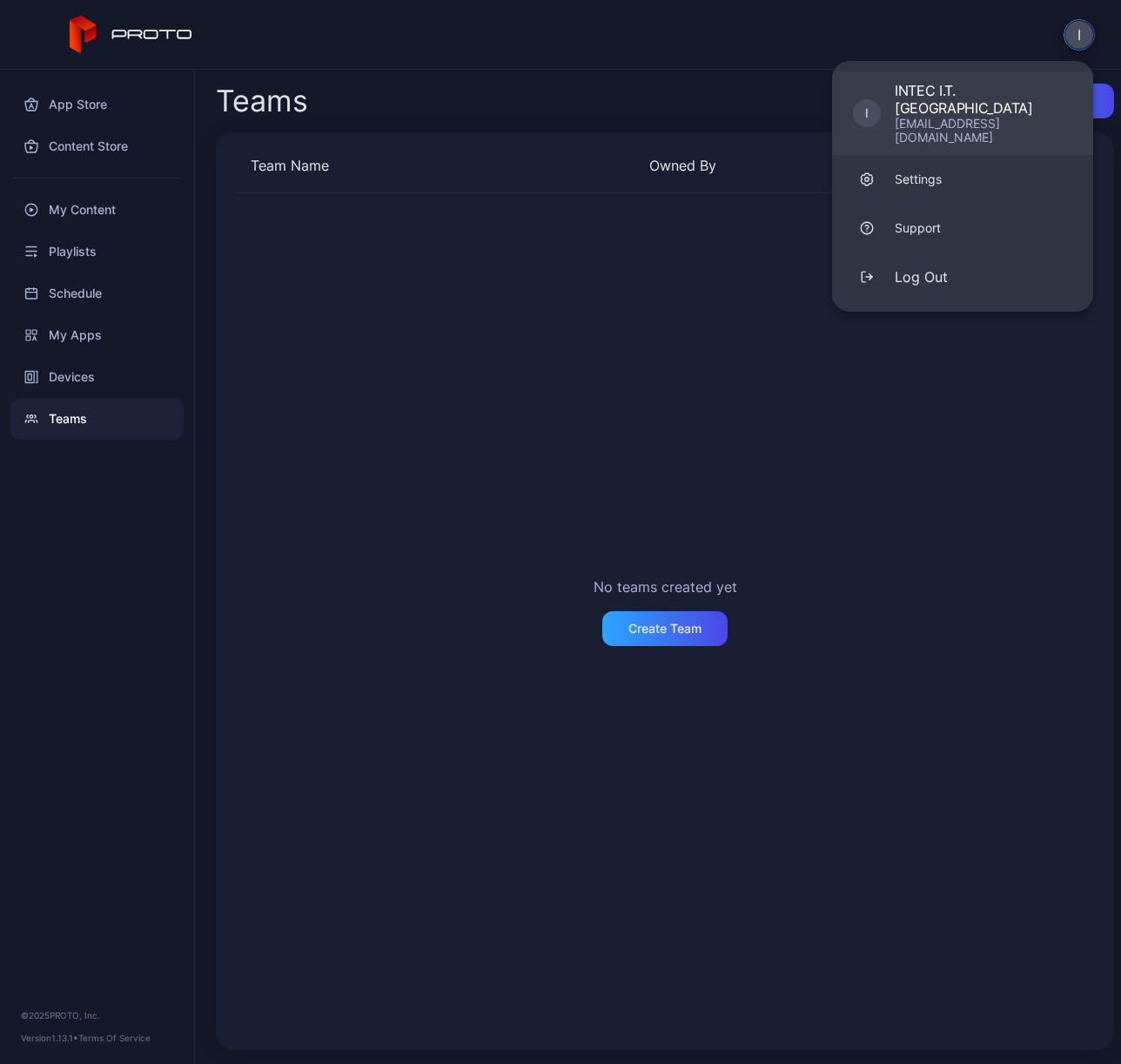
click at [904, 96] on div "INTEC I.T. [GEOGRAPHIC_DATA]" at bounding box center [984, 100] width 178 height 35
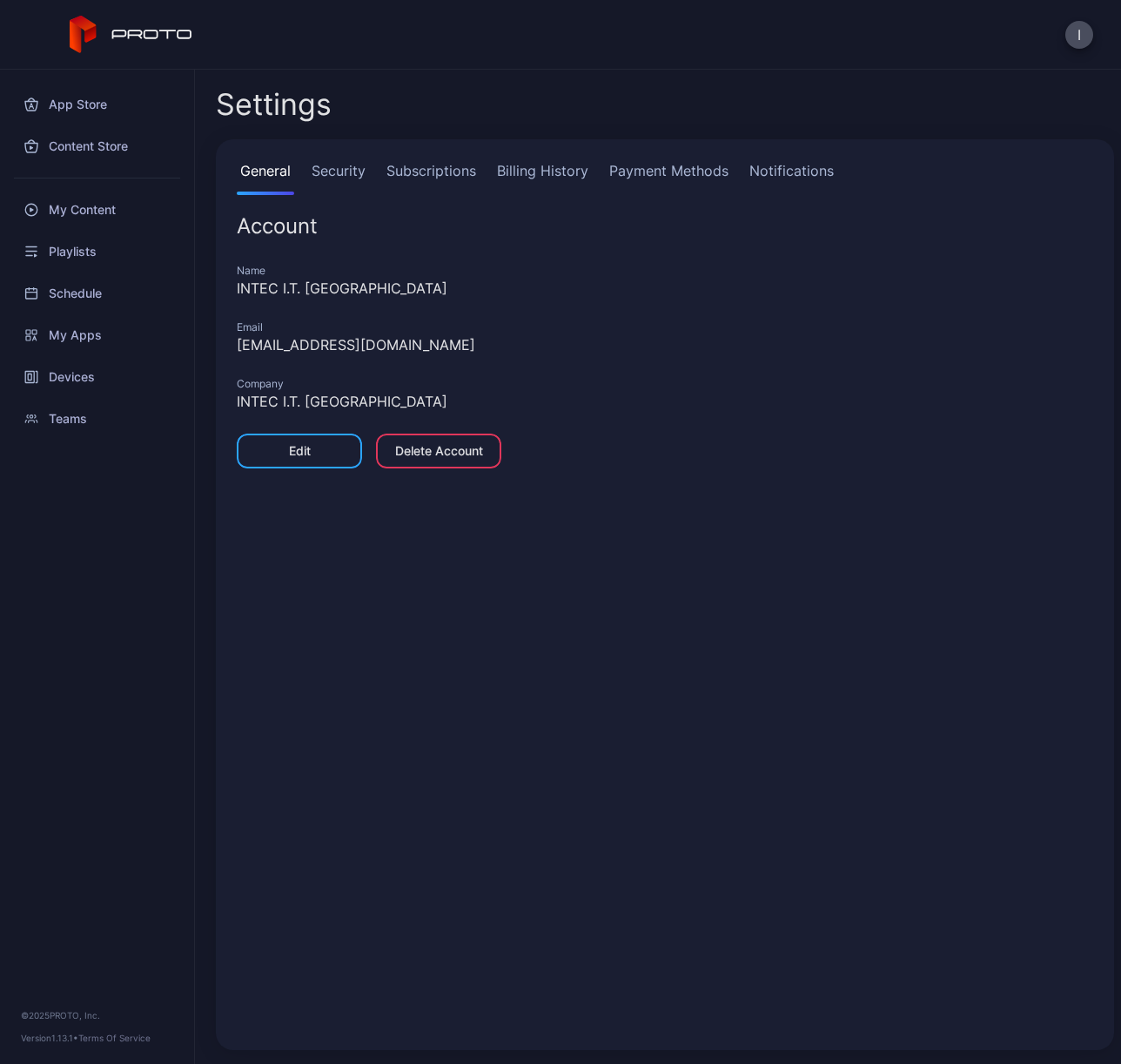
click at [348, 174] on link "Security" at bounding box center [339, 178] width 61 height 35
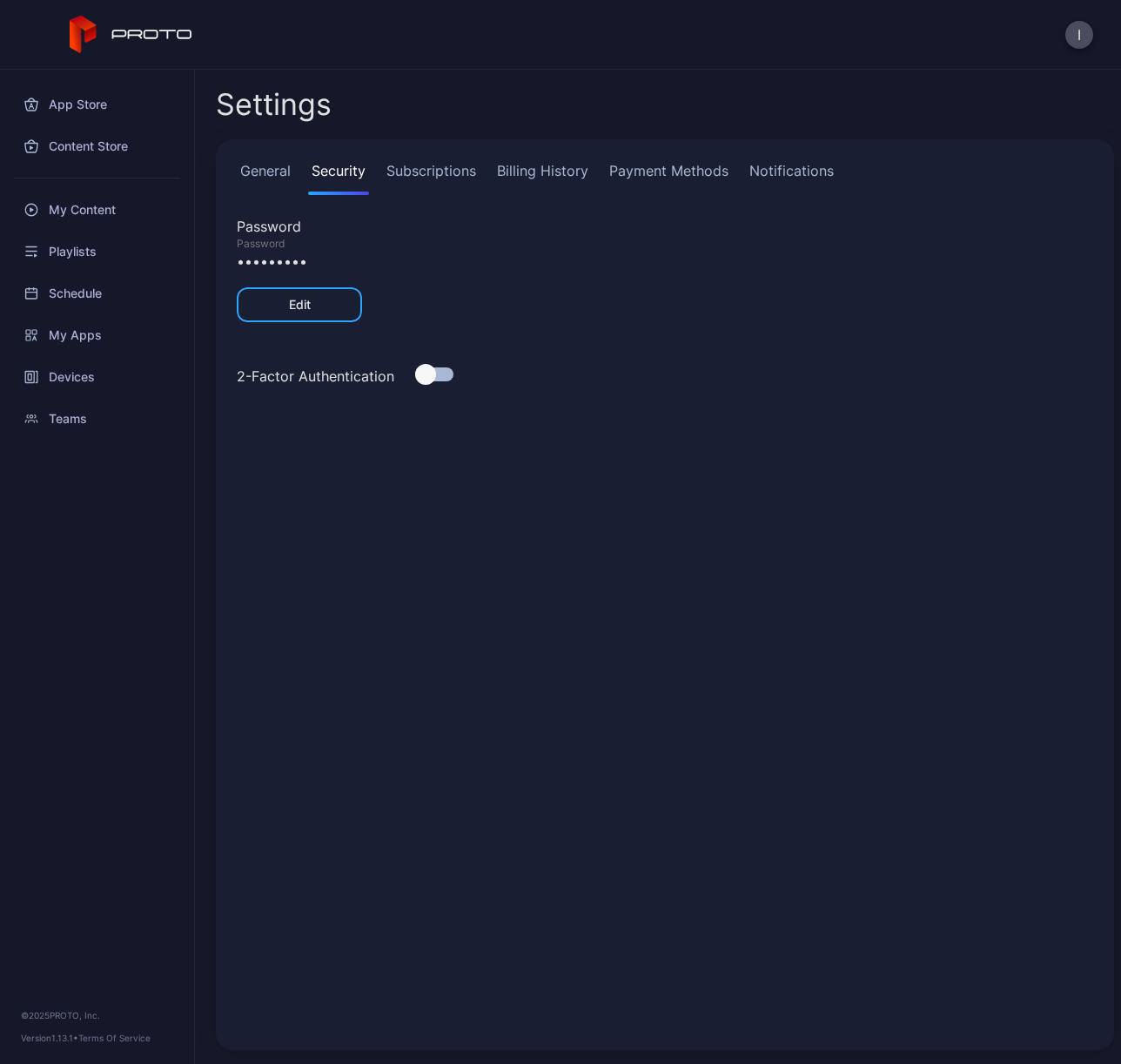
click at [452, 168] on link "Subscriptions" at bounding box center [431, 178] width 97 height 35
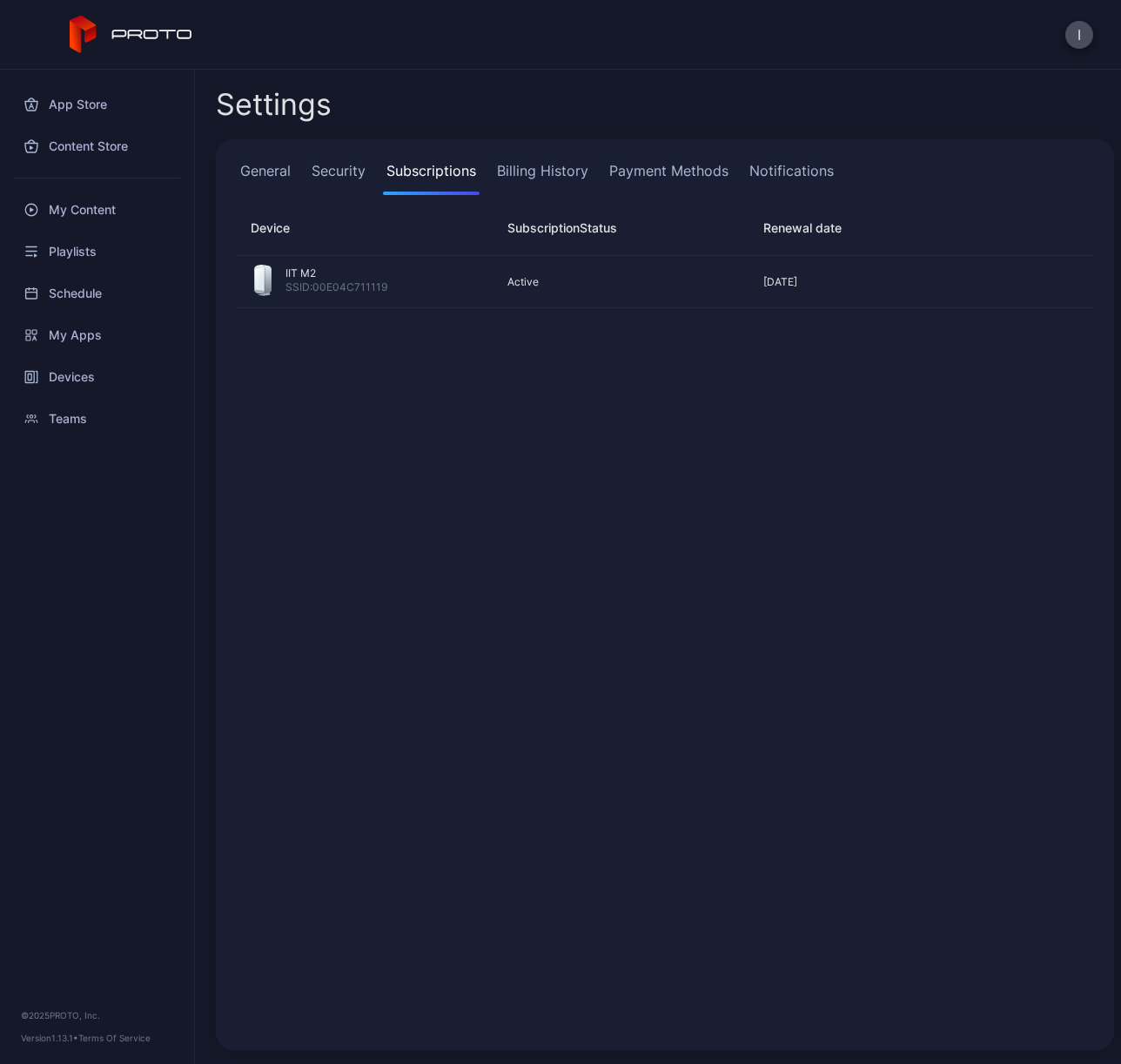
click at [535, 171] on link "Billing History" at bounding box center [543, 178] width 99 height 35
click at [657, 167] on link "Payment Methods" at bounding box center [669, 178] width 126 height 35
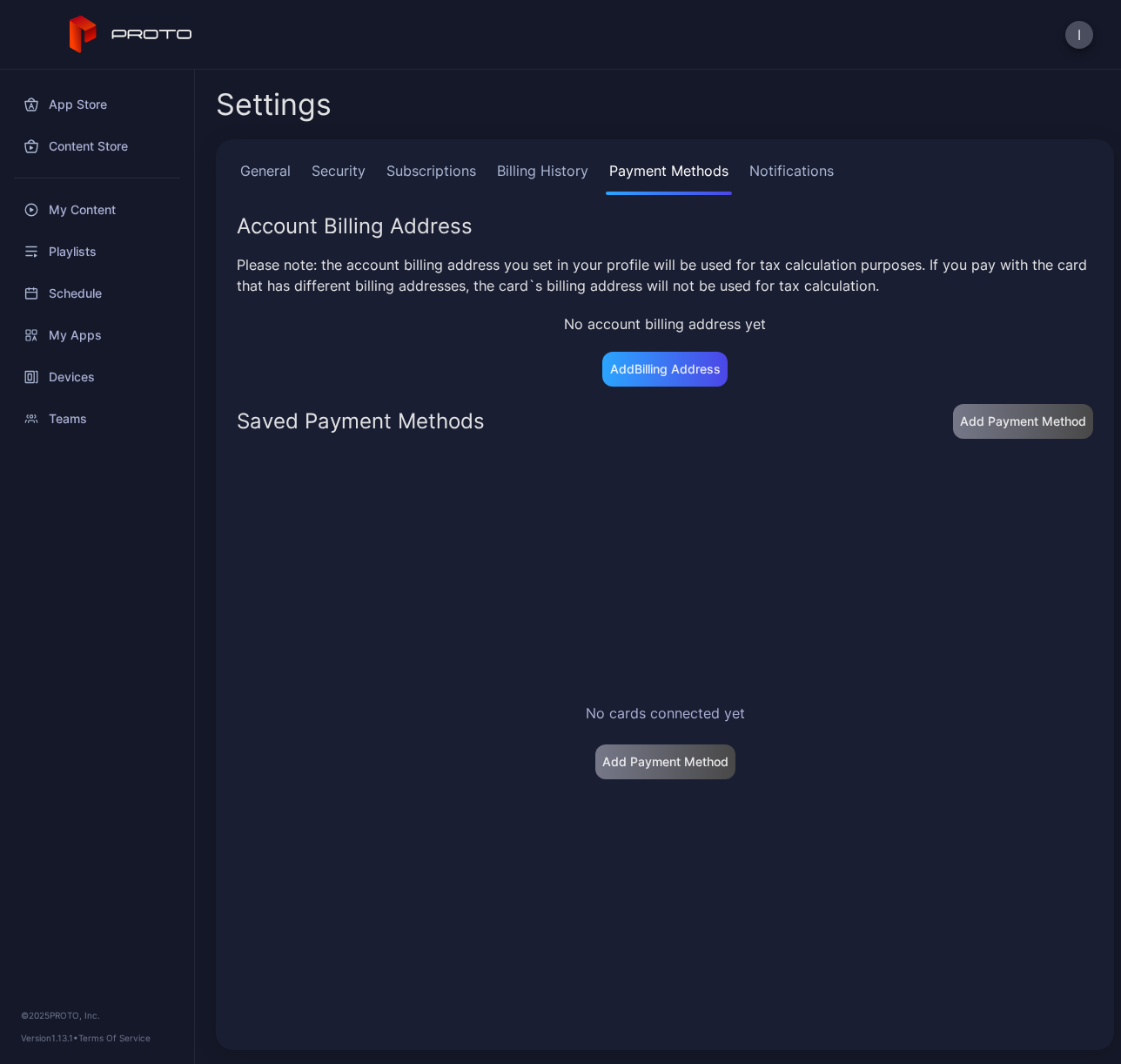
click at [803, 163] on link "Notifications" at bounding box center [792, 178] width 92 height 35
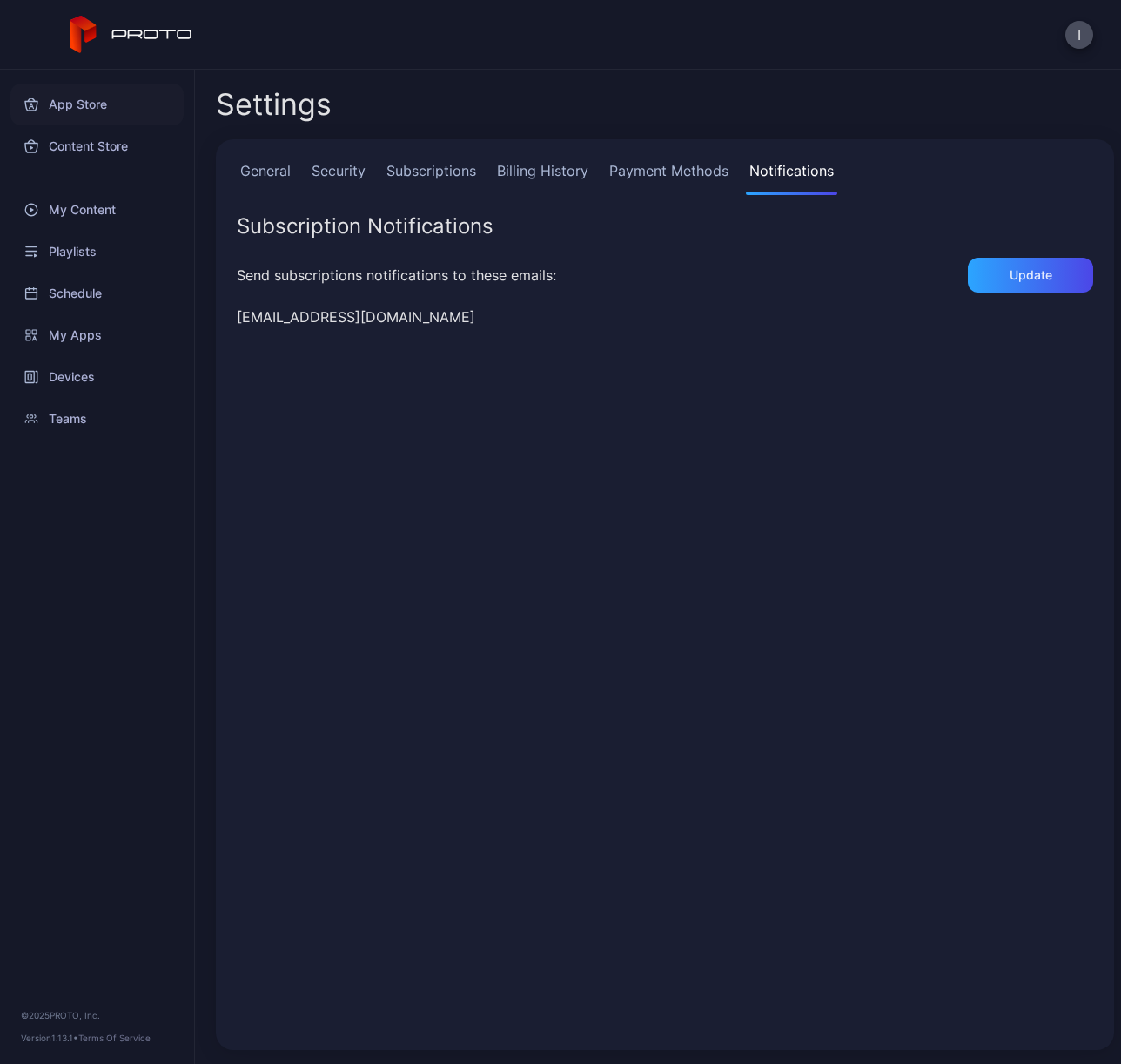
click at [69, 106] on div "App Store" at bounding box center [97, 104] width 173 height 42
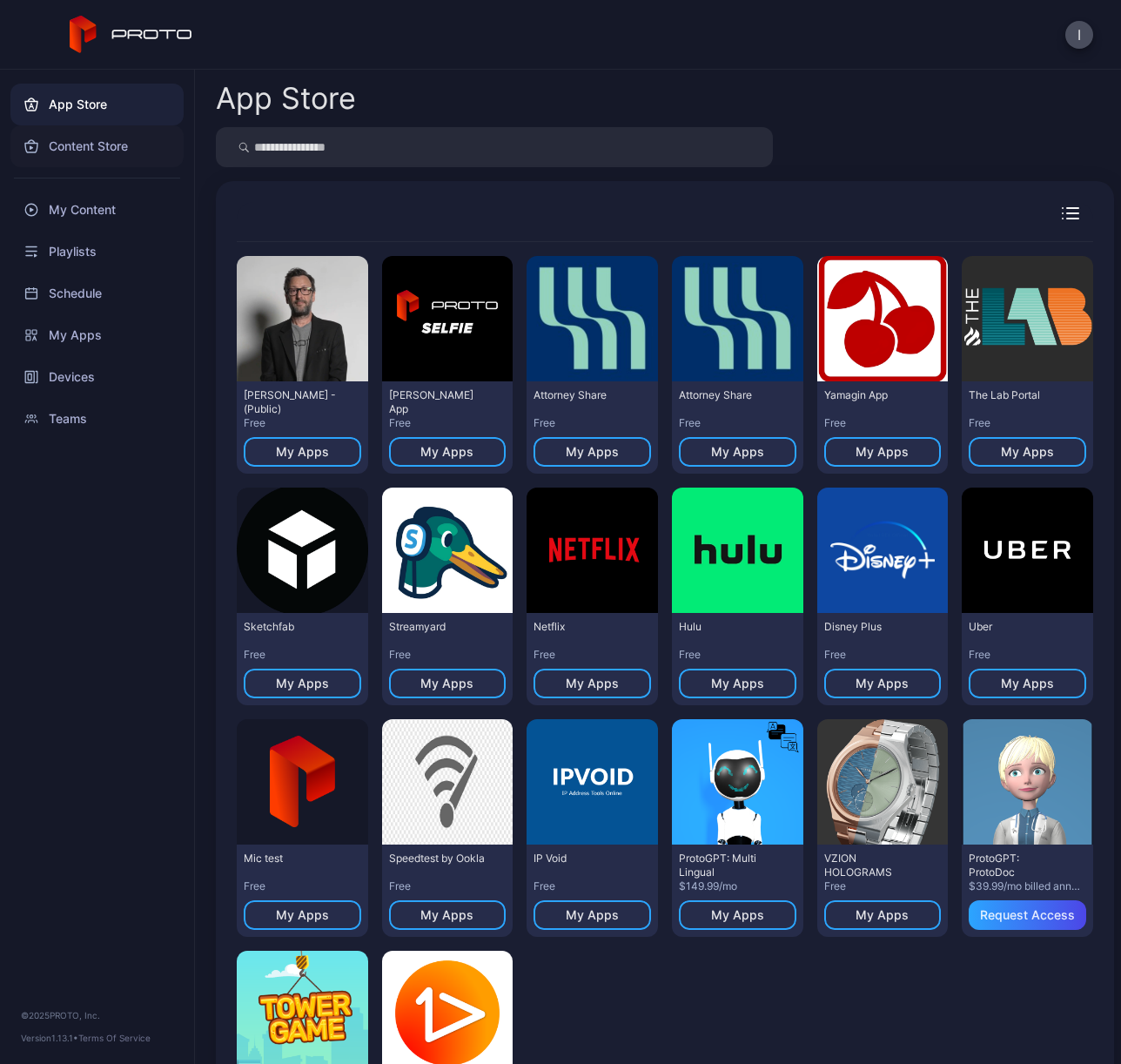
click at [76, 143] on div "Content Store" at bounding box center [97, 145] width 173 height 42
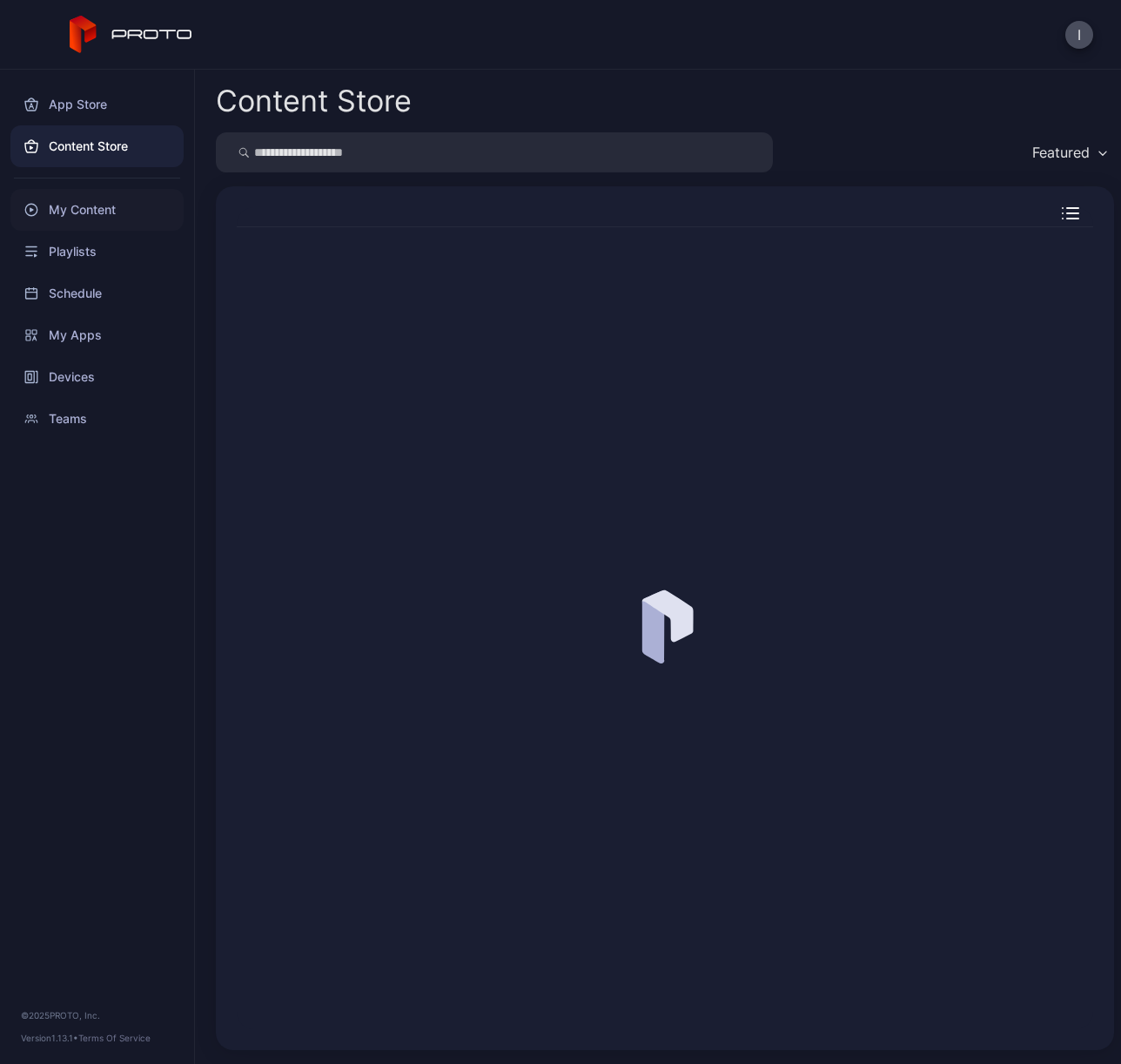
click at [88, 217] on div "My Content" at bounding box center [97, 209] width 173 height 42
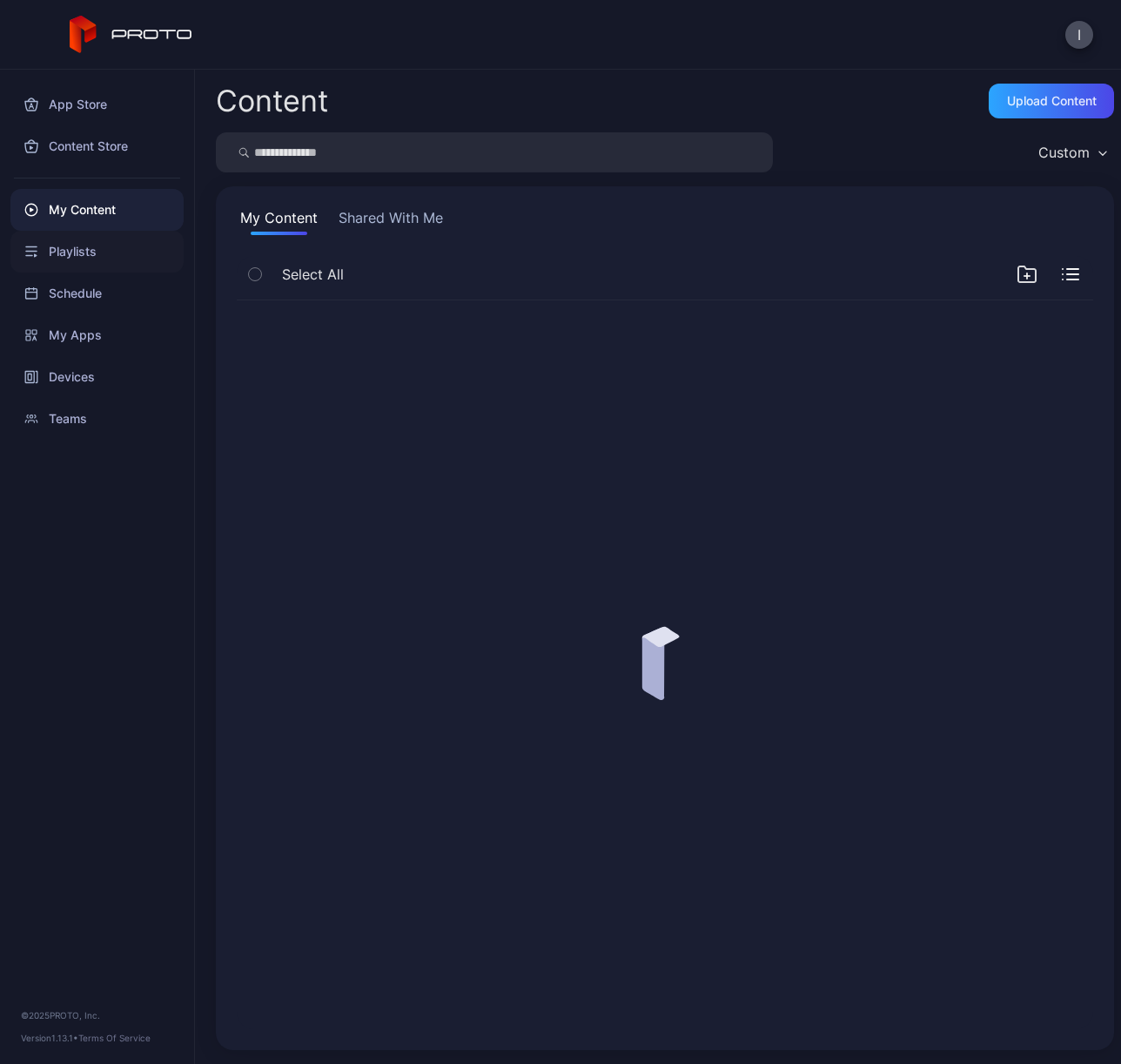
click at [79, 262] on div "Playlists" at bounding box center [97, 251] width 173 height 42
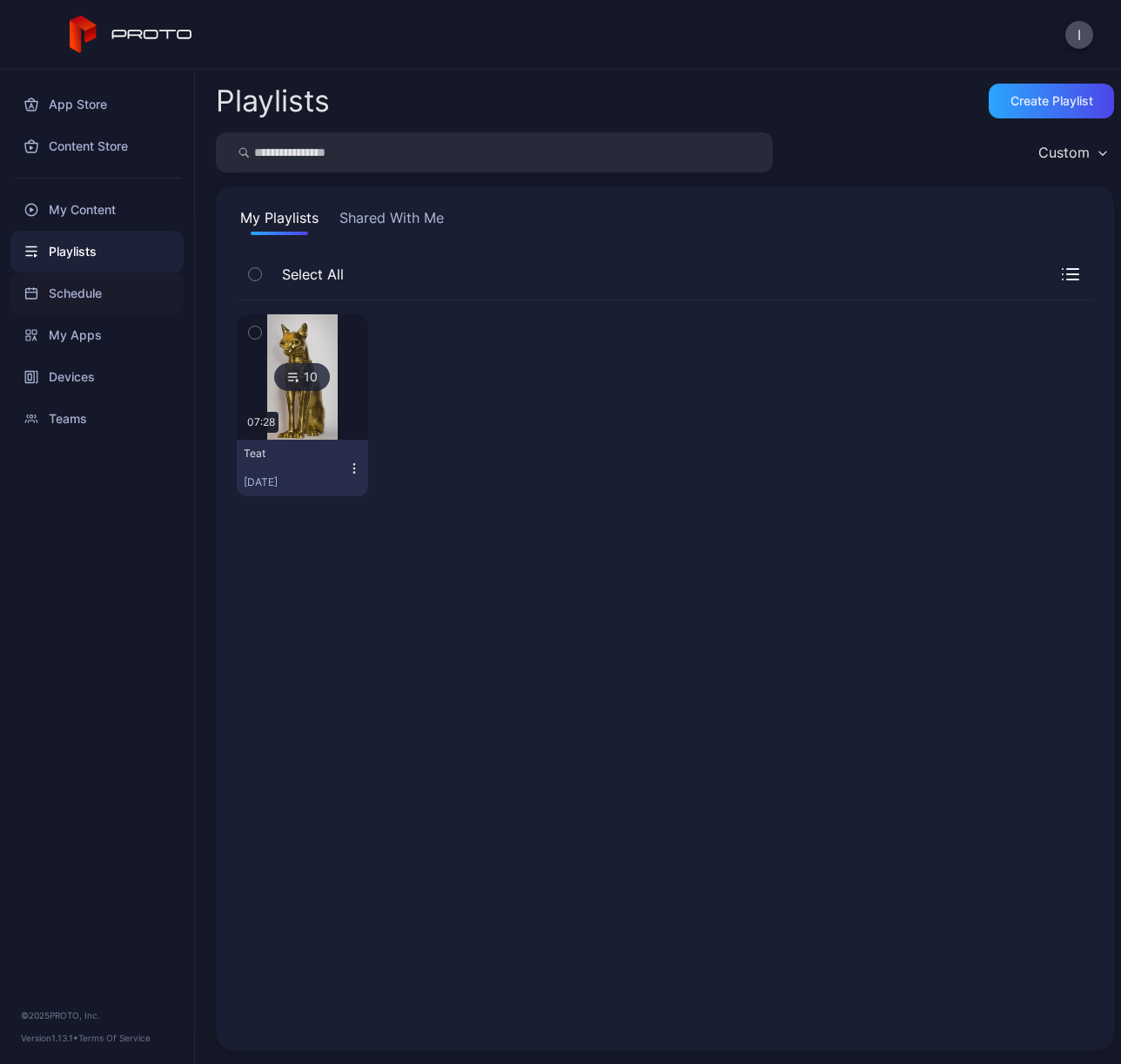
click at [67, 307] on div "Schedule" at bounding box center [97, 293] width 173 height 42
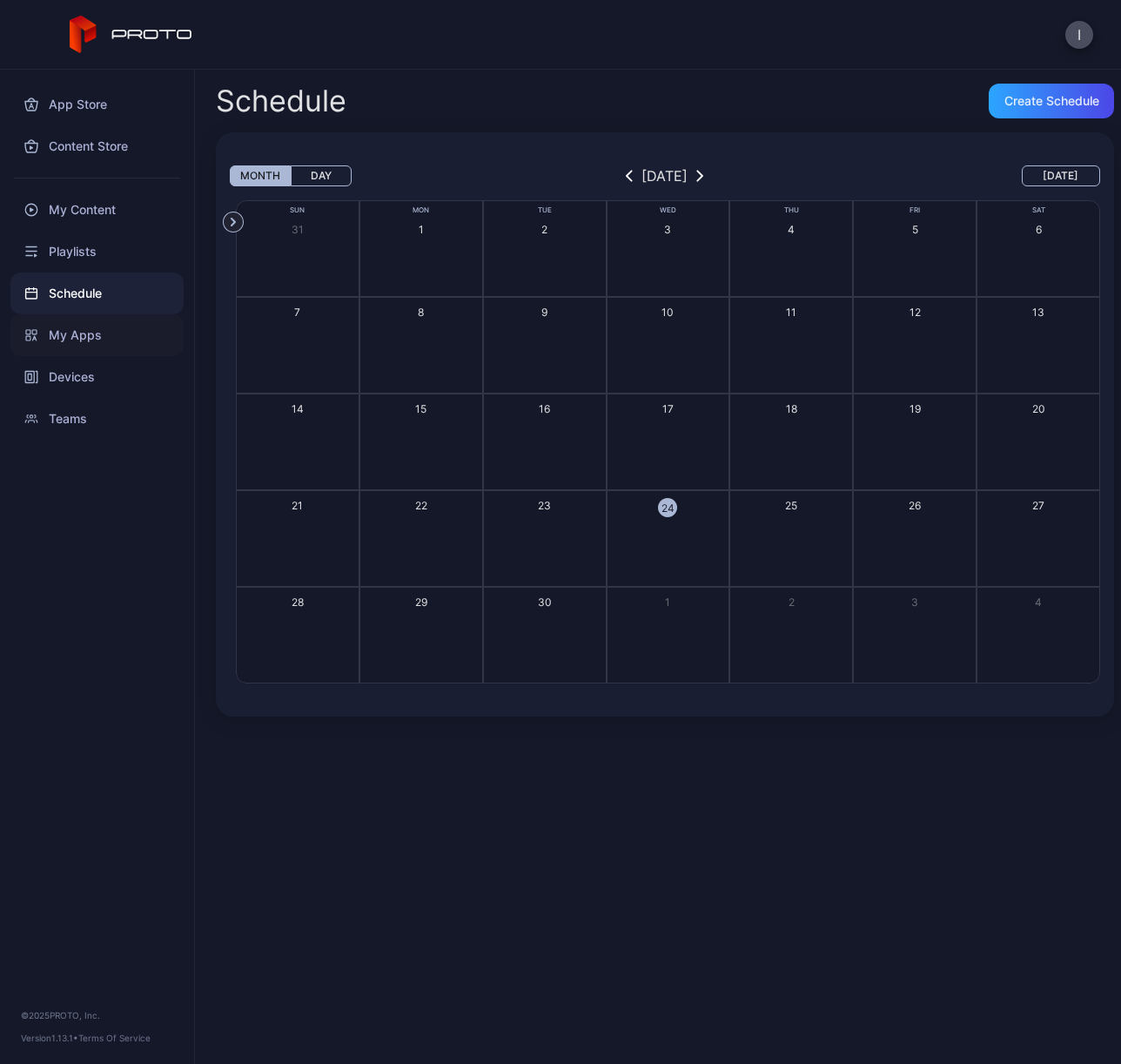
click at [66, 336] on div "My Apps" at bounding box center [97, 335] width 173 height 42
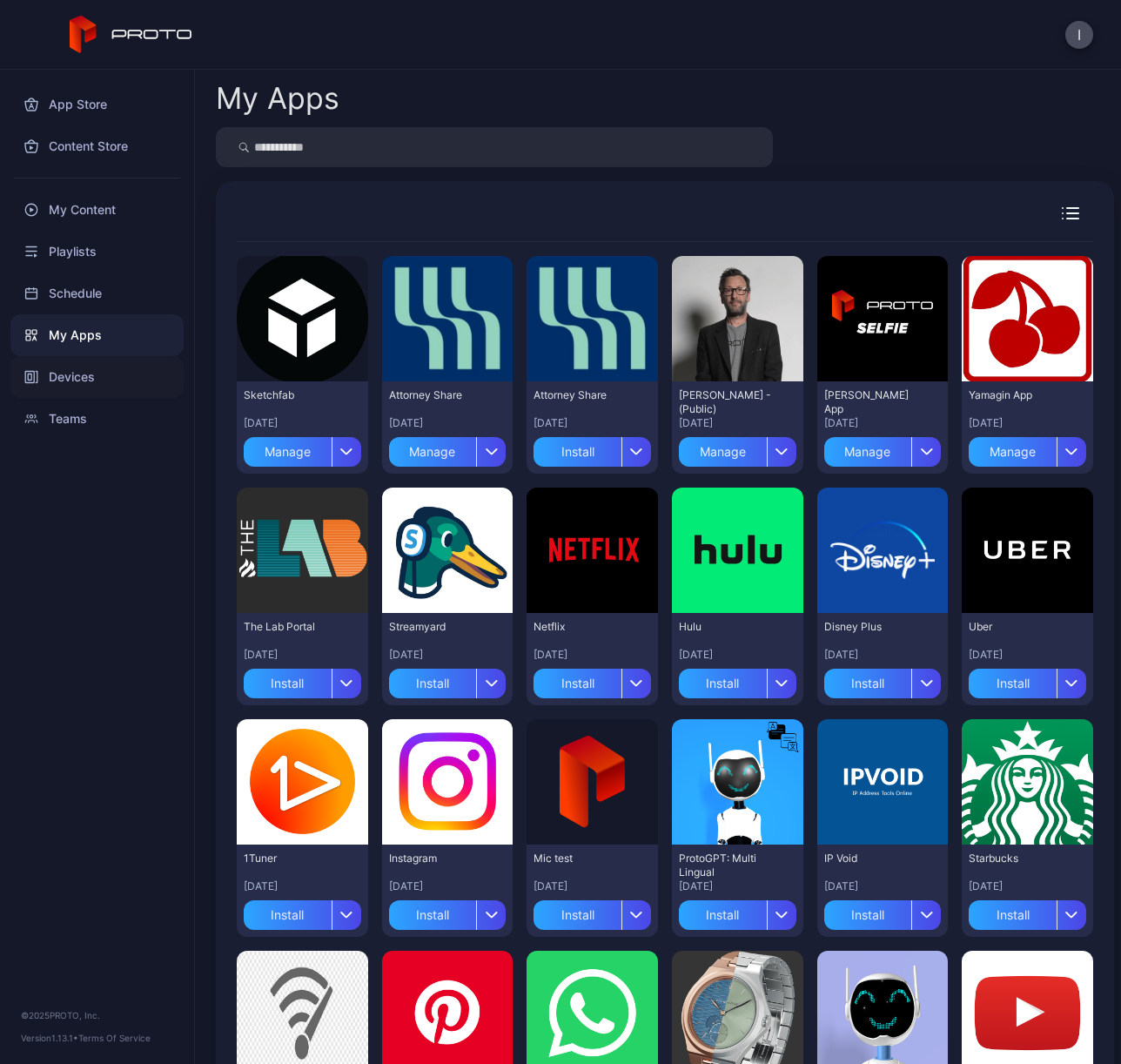
click at [71, 381] on div "Devices" at bounding box center [97, 377] width 173 height 42
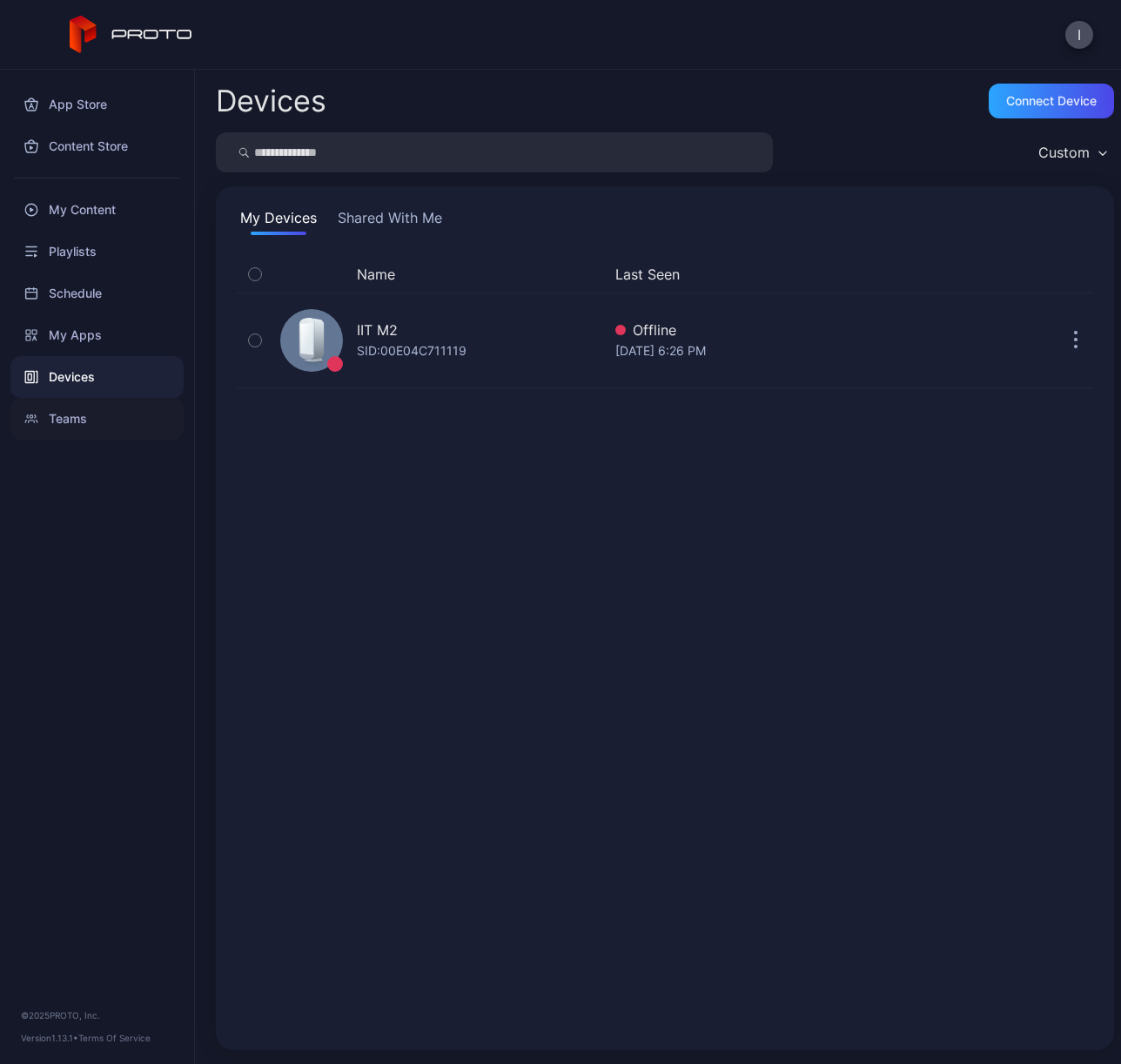
click at [73, 407] on div "Teams" at bounding box center [97, 418] width 173 height 42
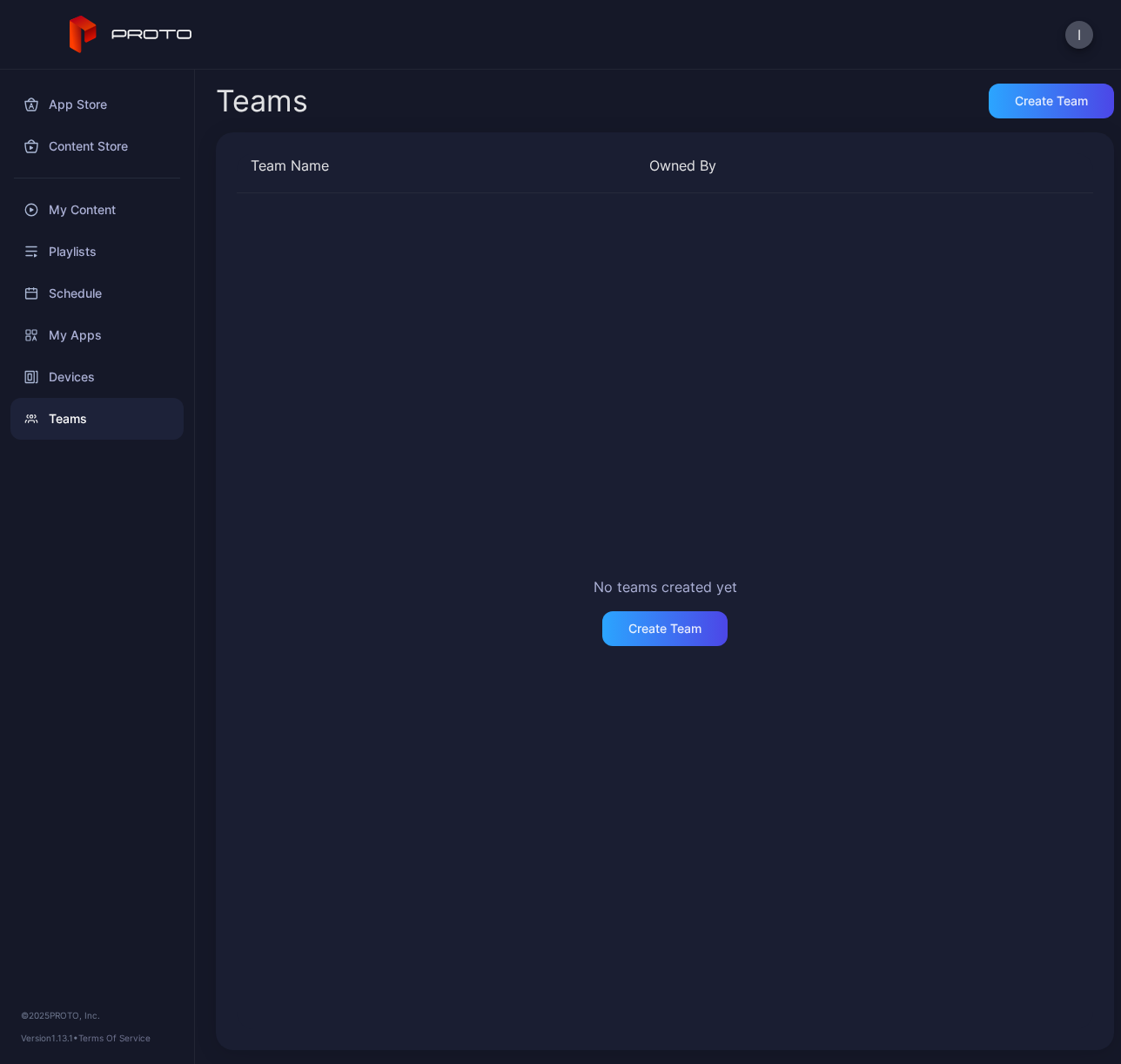
click at [63, 420] on div "Teams" at bounding box center [97, 418] width 173 height 42
click at [66, 385] on div "Devices" at bounding box center [97, 377] width 173 height 42
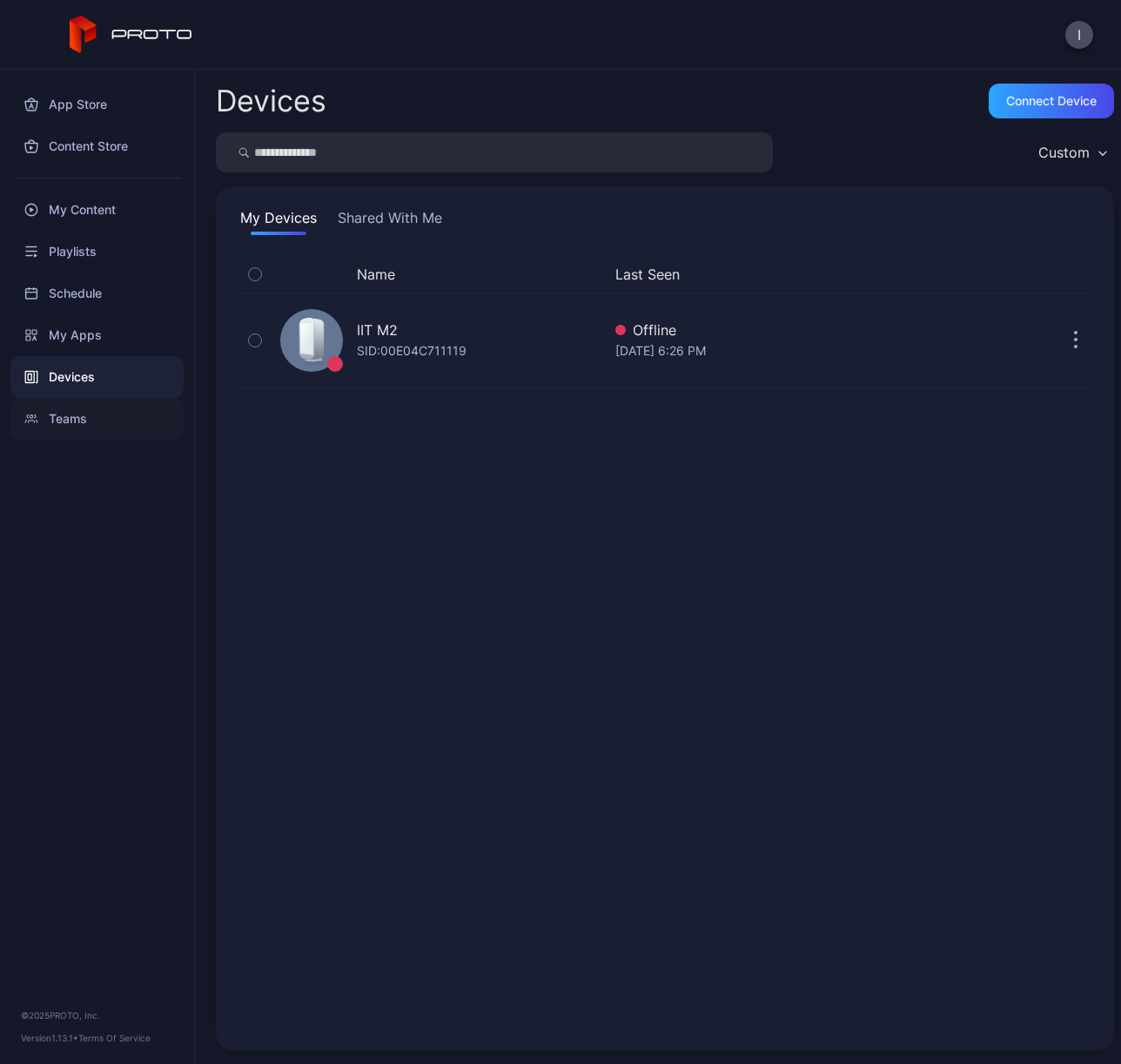
click at [92, 422] on div "Teams" at bounding box center [97, 418] width 173 height 42
